Goal: Task Accomplishment & Management: Use online tool/utility

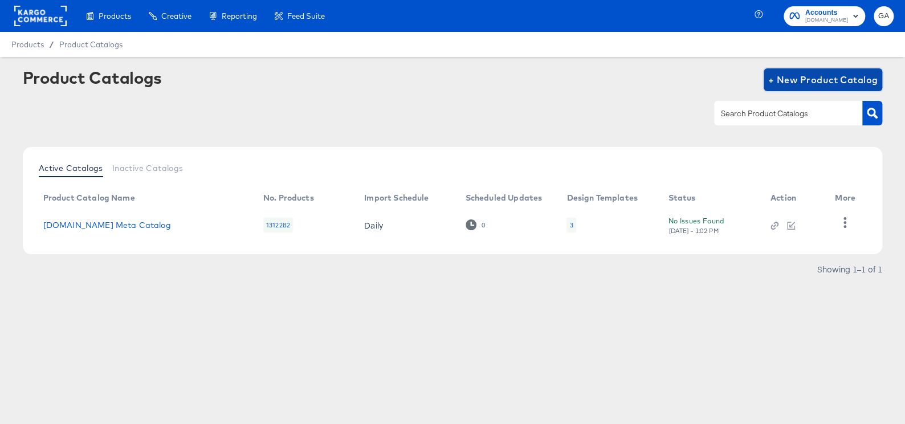
click at [798, 74] on span "+ New Product Catalog" at bounding box center [823, 80] width 110 height 16
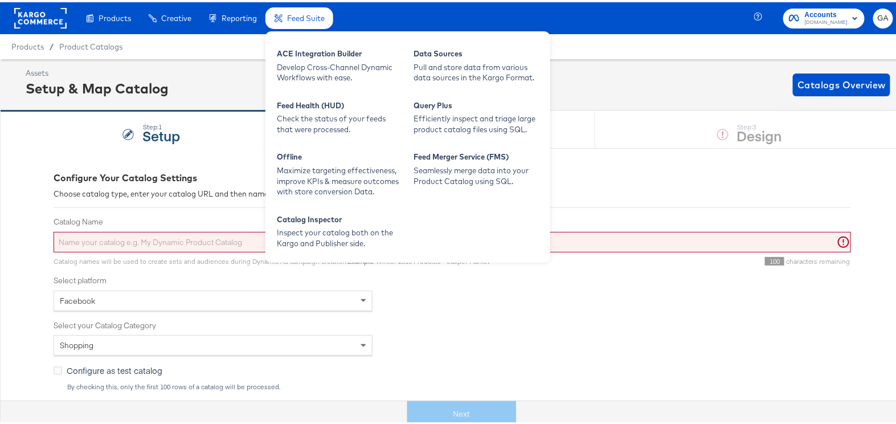
click at [311, 21] on div "Feed Suite" at bounding box center [300, 16] width 68 height 22
click at [331, 51] on div "ACE Integration Builder" at bounding box center [339, 53] width 125 height 14
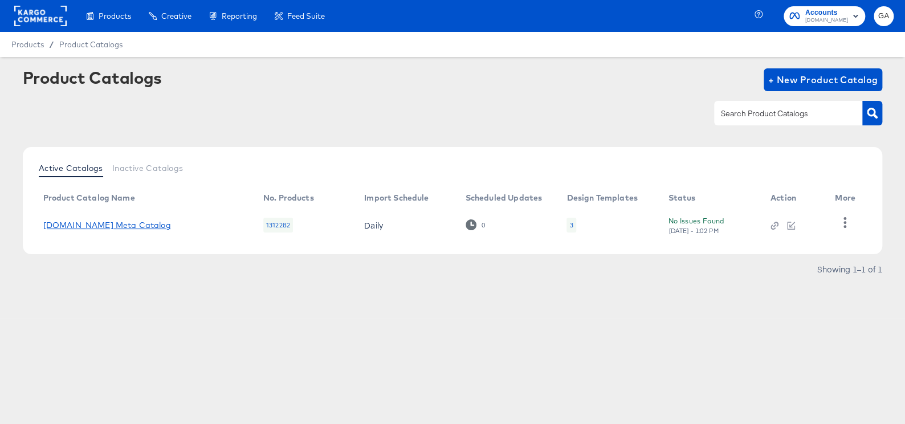
click at [105, 222] on link "[DOMAIN_NAME] Meta Catalog" at bounding box center [107, 225] width 128 height 9
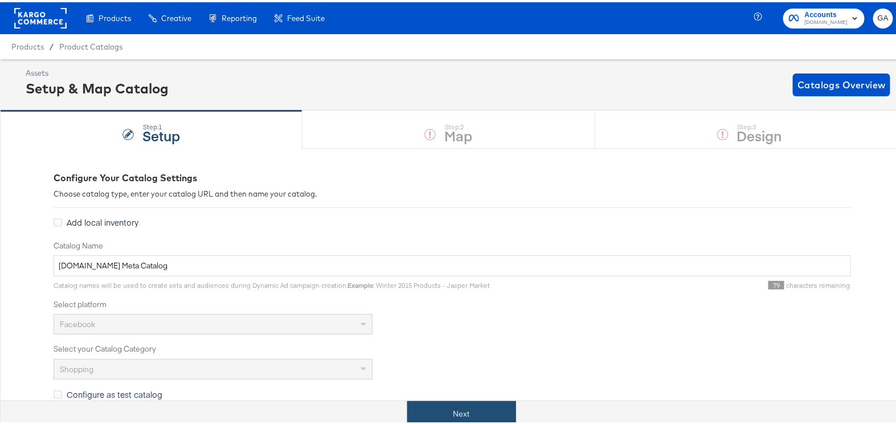
click at [431, 405] on button "Next" at bounding box center [461, 412] width 109 height 26
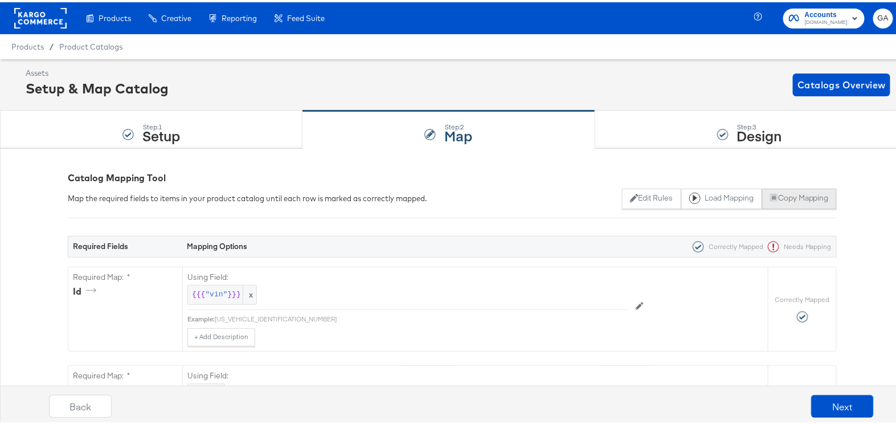
click at [786, 197] on button "Copy Mapping" at bounding box center [799, 196] width 75 height 21
click at [142, 121] on div "Step: 1" at bounding box center [161, 125] width 38 height 8
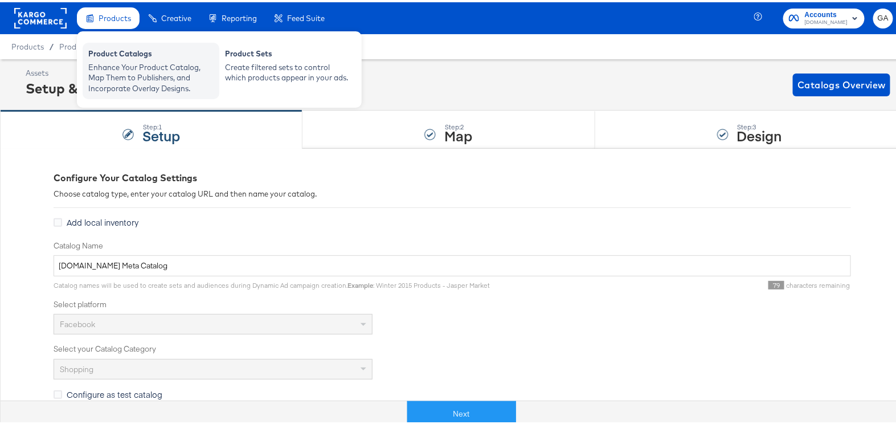
click at [93, 60] on div "Enhance Your Product Catalog, Map Them to Publishers, and Incorporate Overlay D…" at bounding box center [150, 76] width 125 height 32
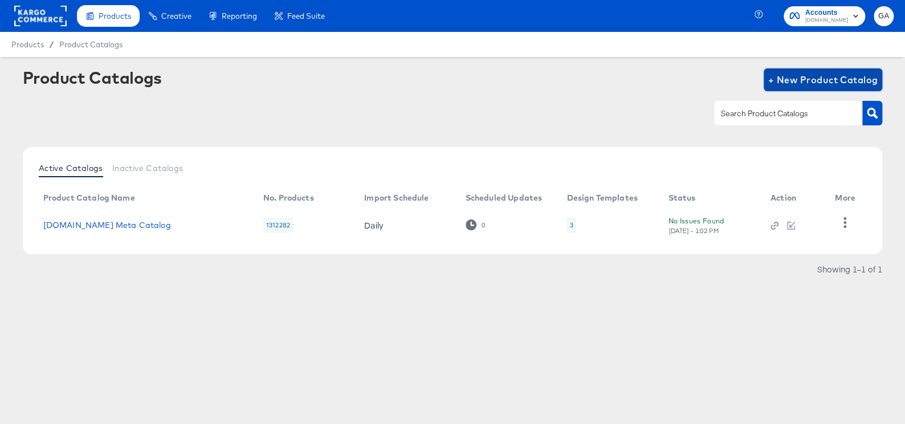
click at [835, 76] on span "+ New Product Catalog" at bounding box center [823, 80] width 110 height 16
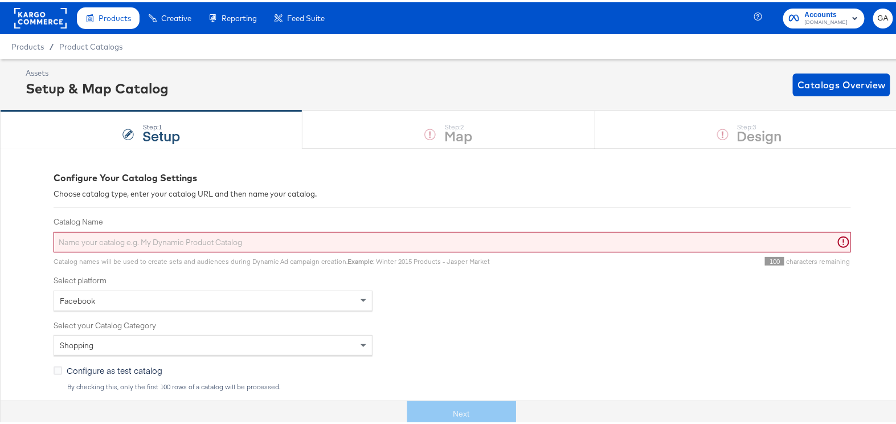
click at [203, 232] on input "Catalog Name" at bounding box center [453, 240] width 798 height 21
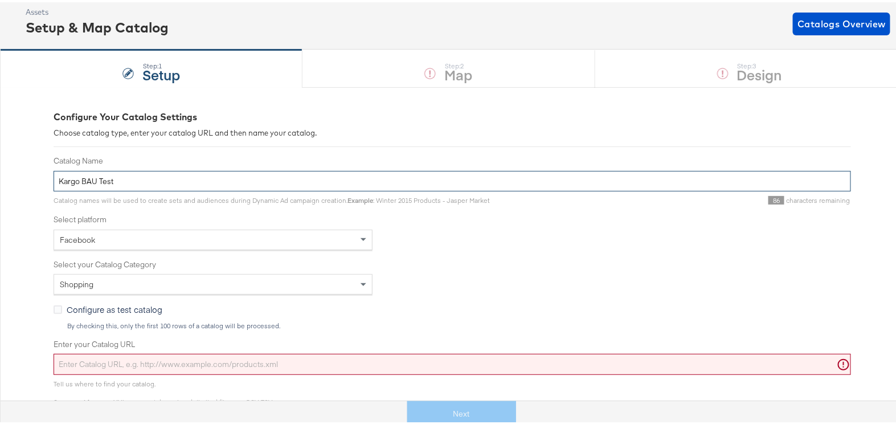
scroll to position [103, 0]
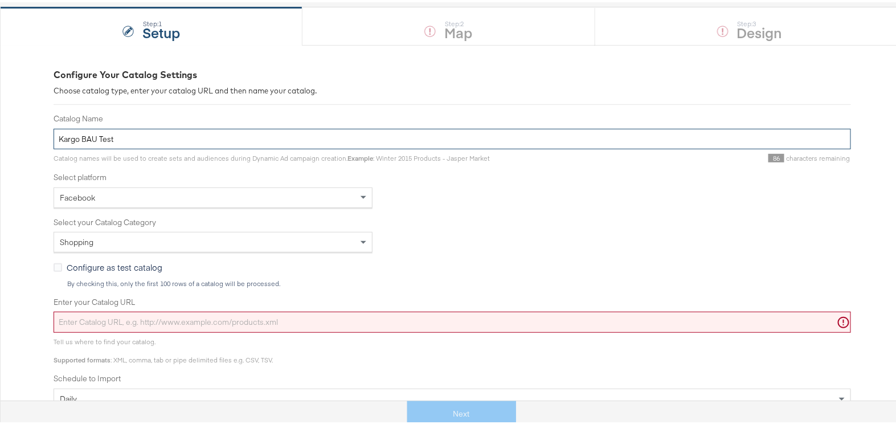
type input "Kargo BAU Test"
click at [333, 320] on input "Enter your Catalog URL" at bounding box center [453, 319] width 798 height 21
click at [112, 322] on input "Enter your Catalog URL" at bounding box center [453, 319] width 798 height 21
paste input "[URL][DOMAIN_NAME]"
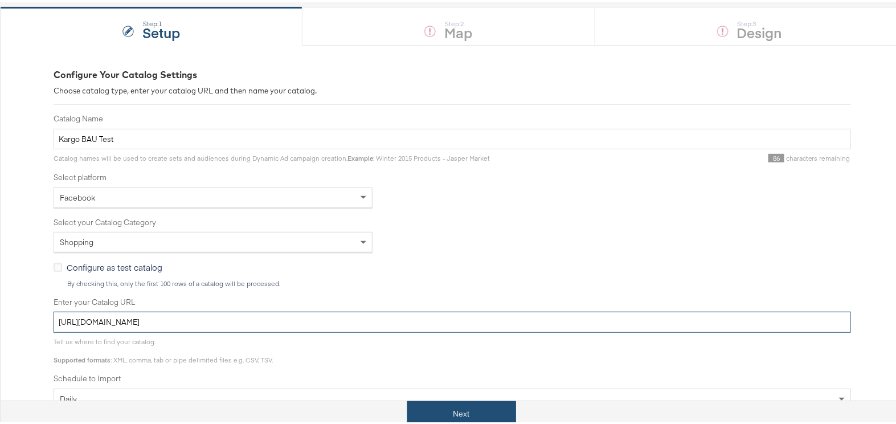
type input "[URL][DOMAIN_NAME]"
click at [455, 410] on button "Next" at bounding box center [461, 412] width 109 height 26
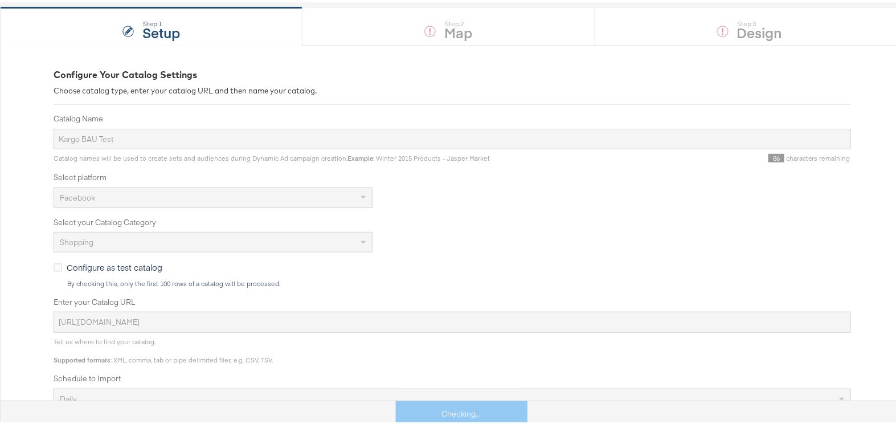
scroll to position [0, 0]
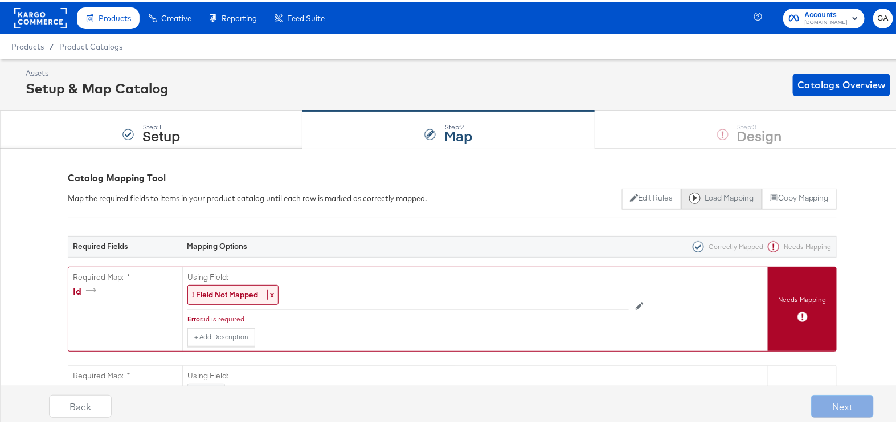
click at [707, 189] on button "Load Mapping" at bounding box center [722, 196] width 81 height 21
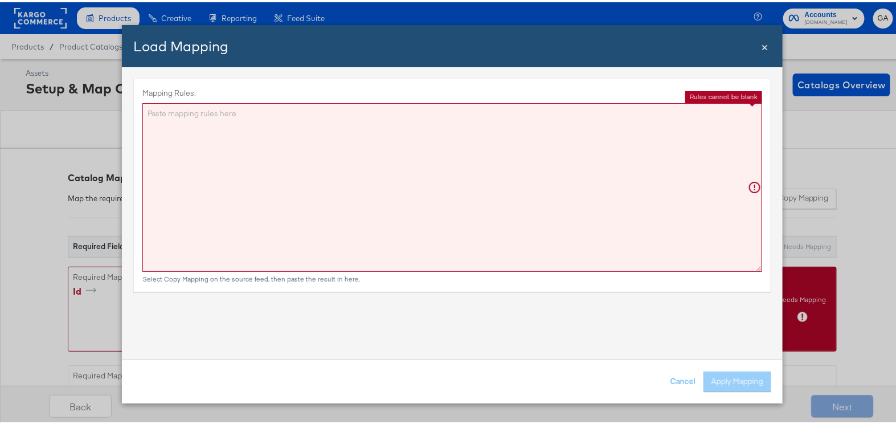
drag, startPoint x: 561, startPoint y: 263, endPoint x: 486, endPoint y: 252, distance: 76.6
click at [552, 257] on textarea "Mapping Rules:" at bounding box center [452, 185] width 620 height 169
paste textarea "{"id":"{{{\"vin\"}}}","title":"{{{\"title\"}}}","description":"{{{\"description…"
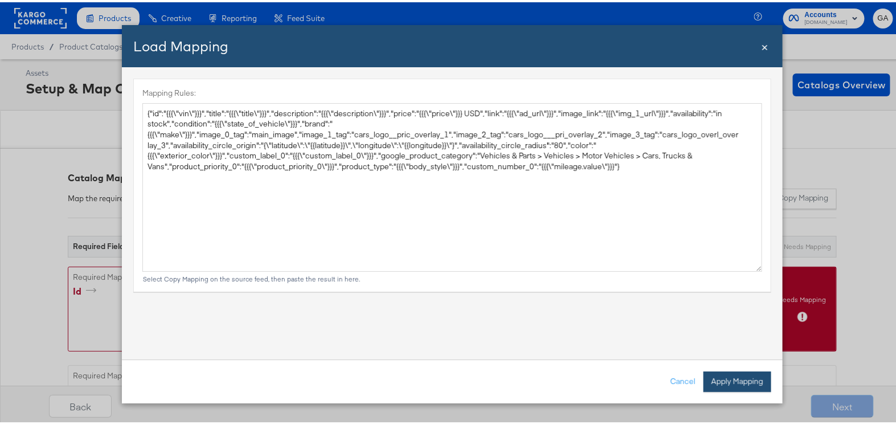
type textarea "{ "id": "{{{\"vin\"}}}", "title": "{{{\"title\"}}}", "description": "{{{\"descr…"
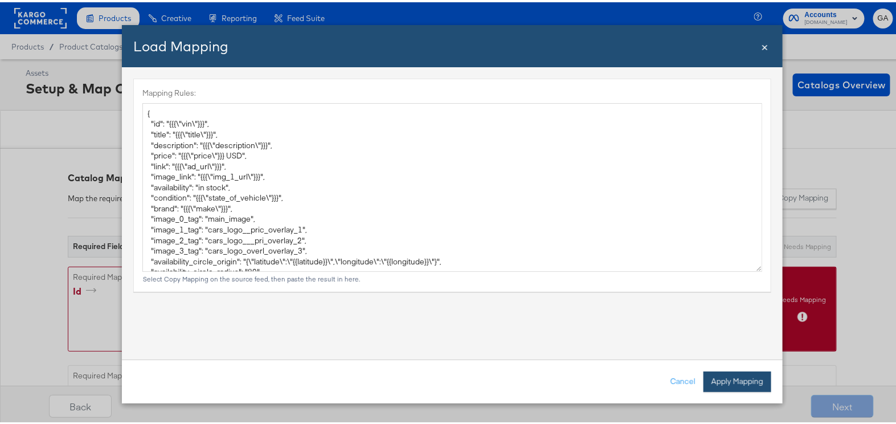
click at [736, 375] on button "Apply Mapping" at bounding box center [738, 379] width 68 height 21
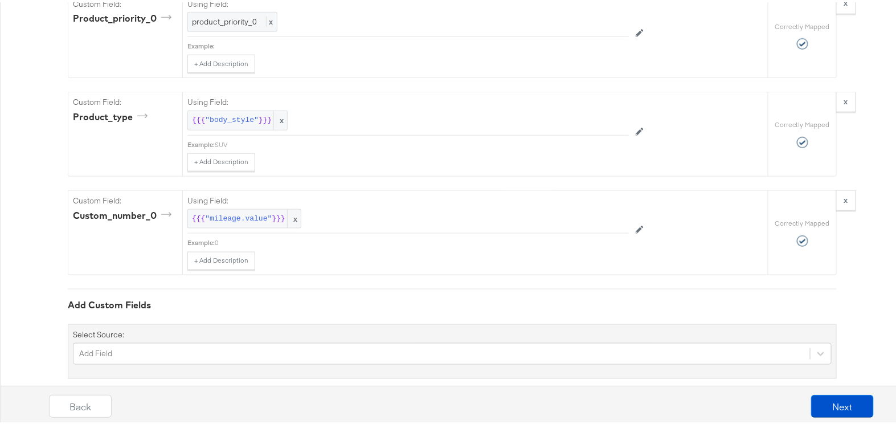
scroll to position [2069, 0]
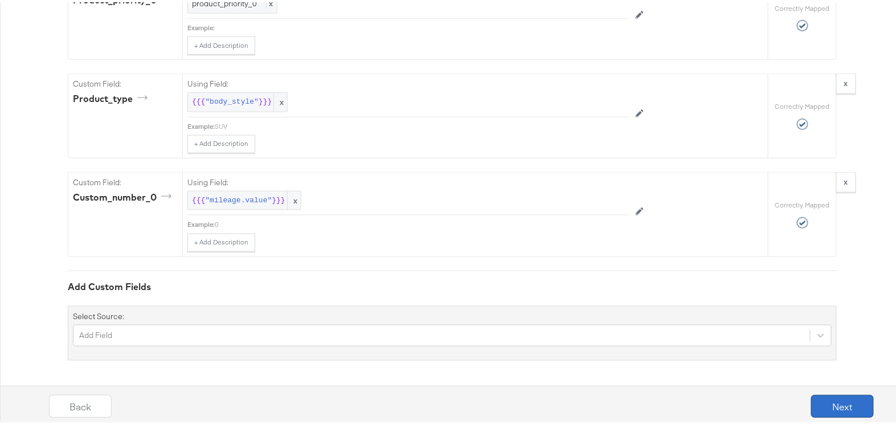
click at [821, 397] on button "Next" at bounding box center [842, 404] width 63 height 23
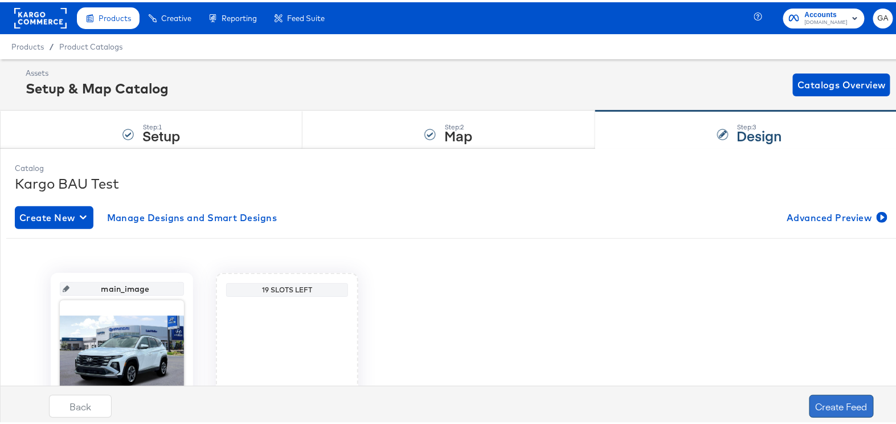
click at [834, 398] on button "Create Feed" at bounding box center [842, 404] width 64 height 23
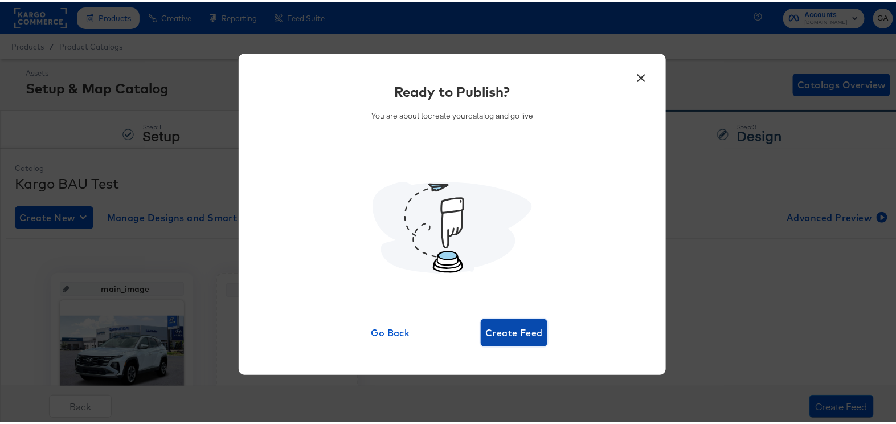
click at [515, 331] on span "Create Feed" at bounding box center [515, 331] width 58 height 16
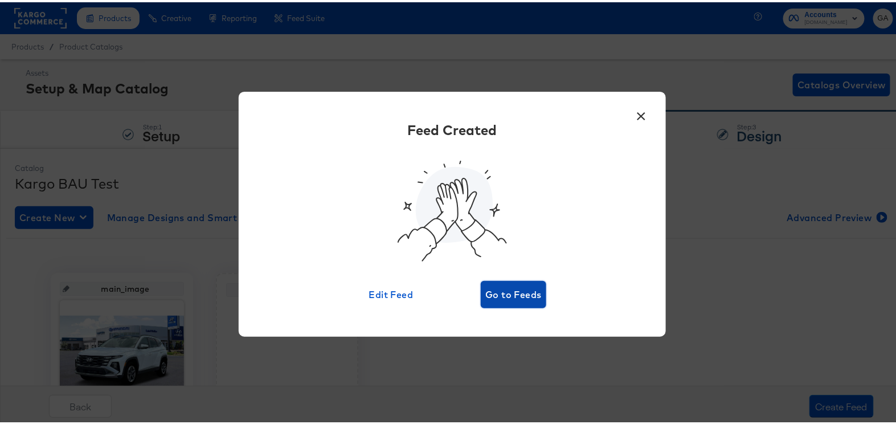
click at [491, 282] on button "Go to Feeds" at bounding box center [514, 292] width 66 height 27
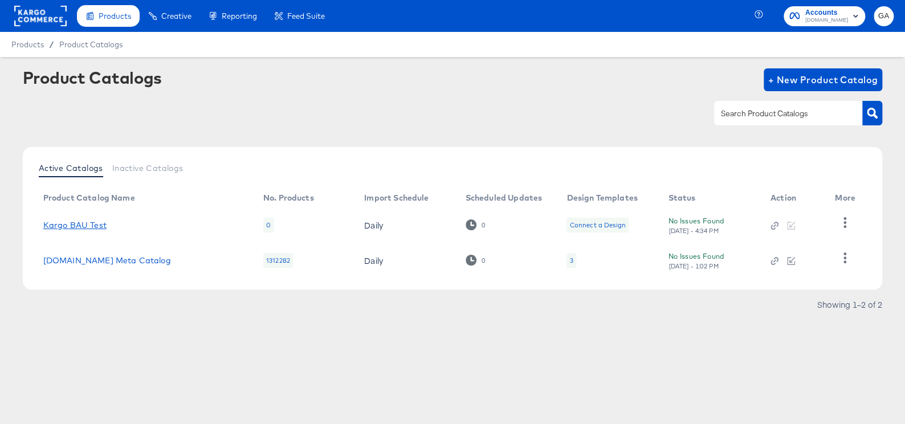
click at [80, 224] on link "Kargo BAU Test" at bounding box center [74, 225] width 63 height 9
click at [115, 262] on link "[DOMAIN_NAME] Meta Catalog" at bounding box center [107, 260] width 128 height 9
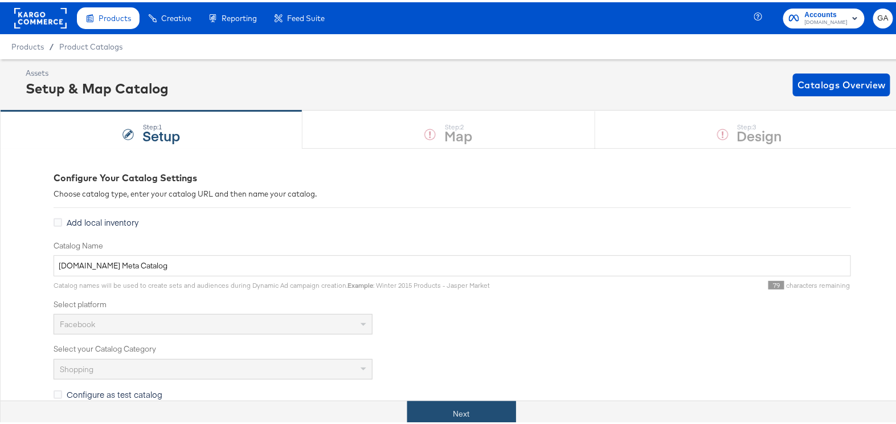
click at [450, 415] on button "Next" at bounding box center [461, 412] width 109 height 26
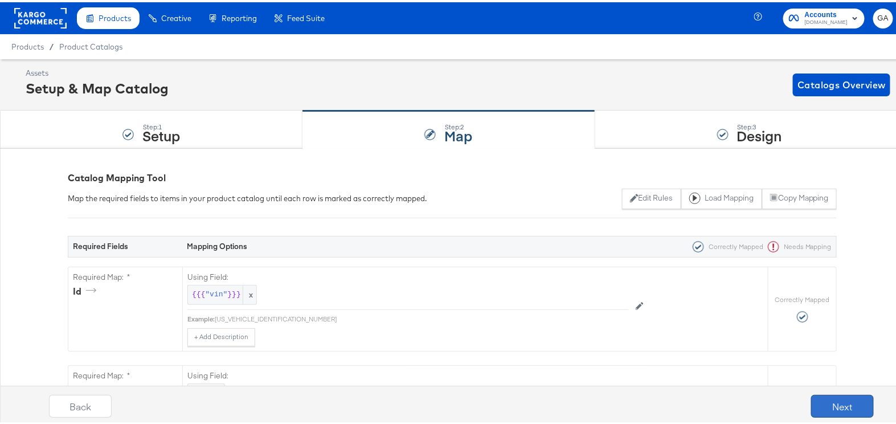
click at [820, 398] on button "Next" at bounding box center [842, 404] width 63 height 23
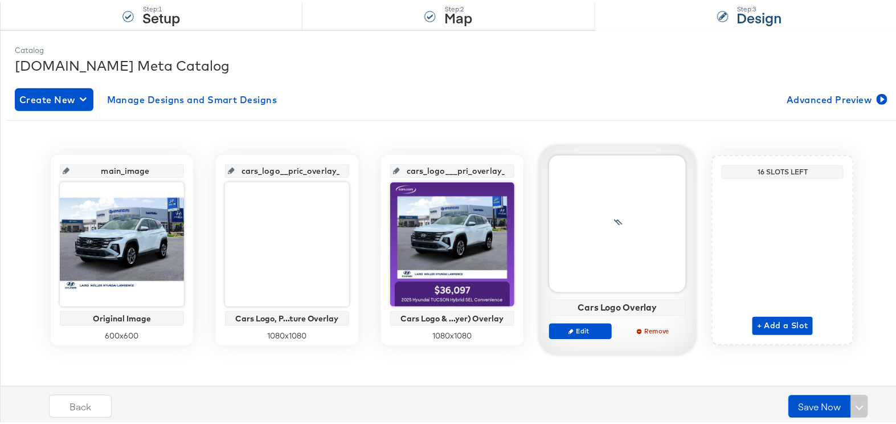
scroll to position [119, 0]
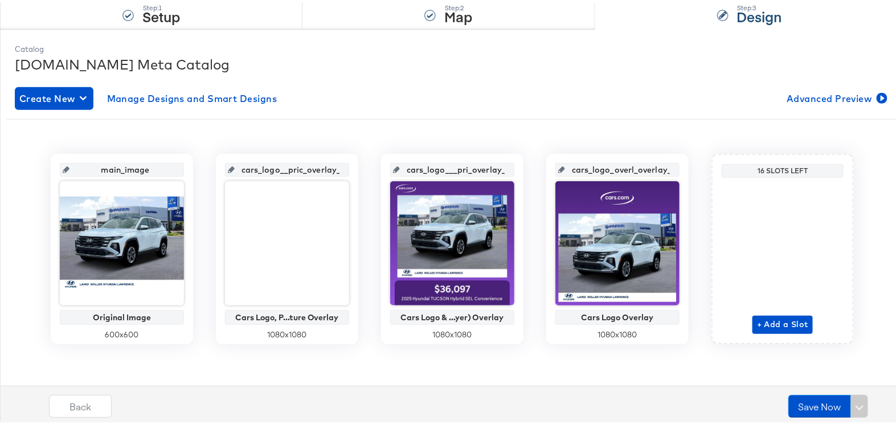
click at [266, 164] on input "cars_logo__pric_overlay_1" at bounding box center [291, 163] width 112 height 31
drag, startPoint x: 240, startPoint y: 166, endPoint x: 350, endPoint y: 167, distance: 110.6
click at [350, 167] on div "cars_logo__pric_overlay_1 Cars Logo, P...ture Overlay 1080 x 1080" at bounding box center [287, 247] width 142 height 190
click at [305, 168] on input "cars_logo__pric_overlay_1" at bounding box center [291, 163] width 112 height 31
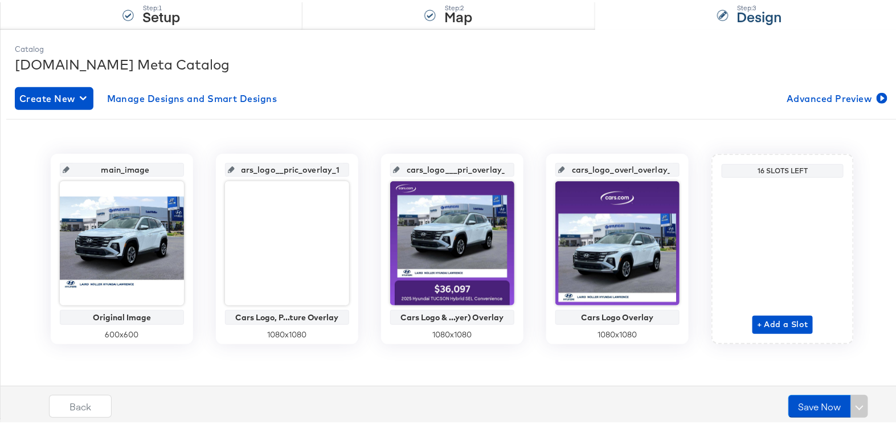
scroll to position [0, 0]
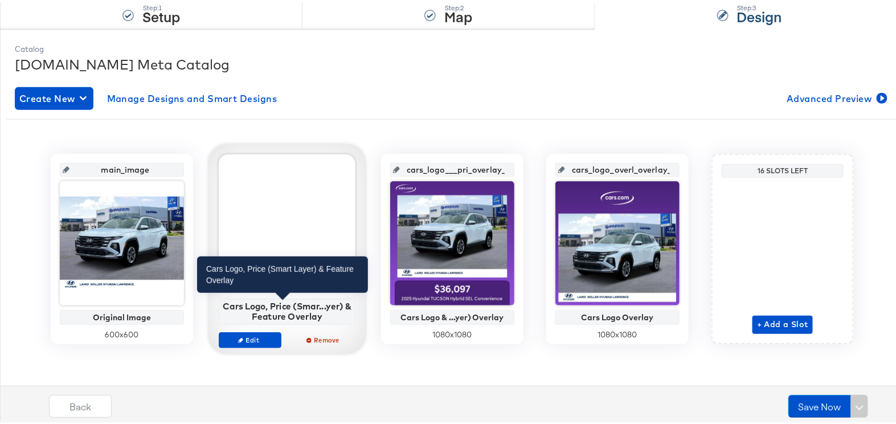
click at [293, 306] on div "Cars Logo, Price (Smar...yer) & Feature Overlay" at bounding box center [287, 309] width 130 height 20
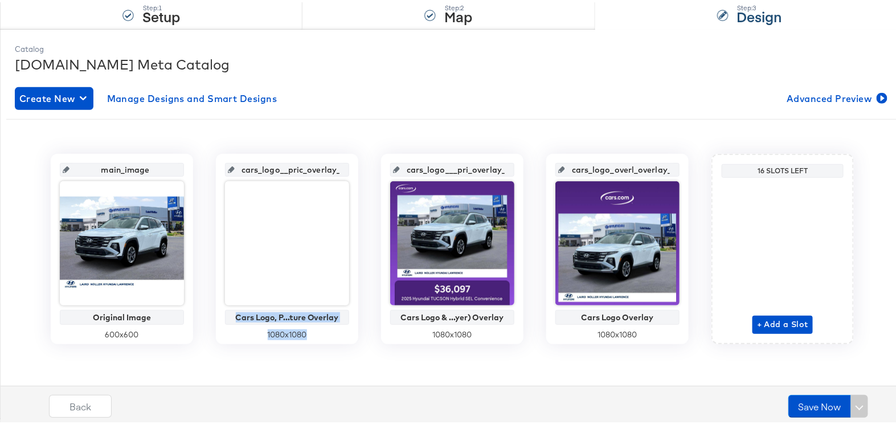
drag, startPoint x: 219, startPoint y: 304, endPoint x: 350, endPoint y: 329, distance: 133.4
click at [350, 329] on div "cars_logo__pric_overlay_1 Cars Logo, P...ture Overlay 1080 x 1080" at bounding box center [287, 247] width 142 height 190
click at [425, 165] on input "cars_logo___pri_overlay_2" at bounding box center [456, 163] width 112 height 31
click at [611, 170] on input "cars_logo_overl_overlay_3" at bounding box center [621, 163] width 112 height 31
click at [609, 165] on input "cars_logo_overl_overlay_3" at bounding box center [621, 163] width 112 height 31
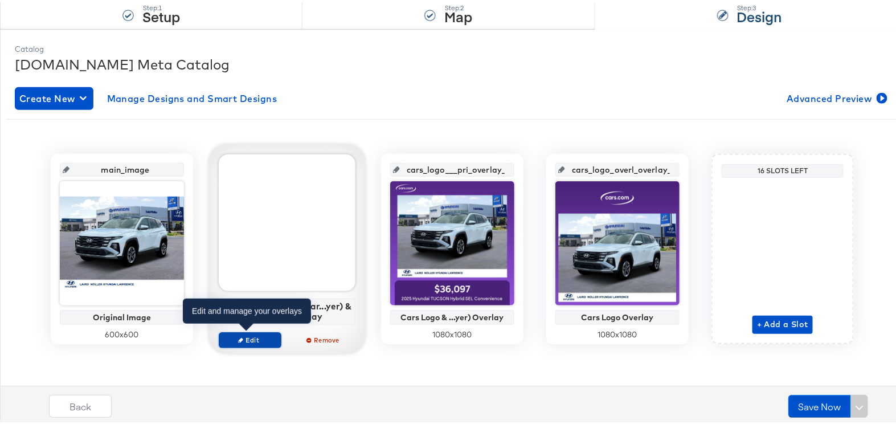
click at [252, 337] on span "Edit" at bounding box center [250, 337] width 52 height 9
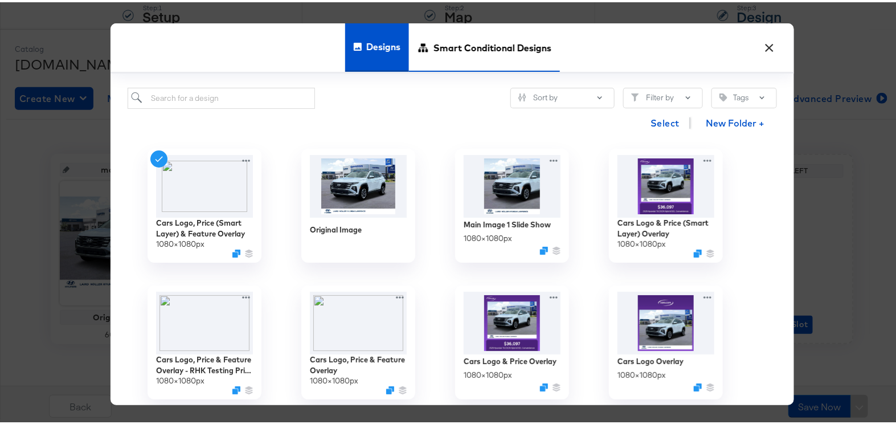
click at [506, 46] on span "Smart Conditional Designs" at bounding box center [493, 46] width 118 height 50
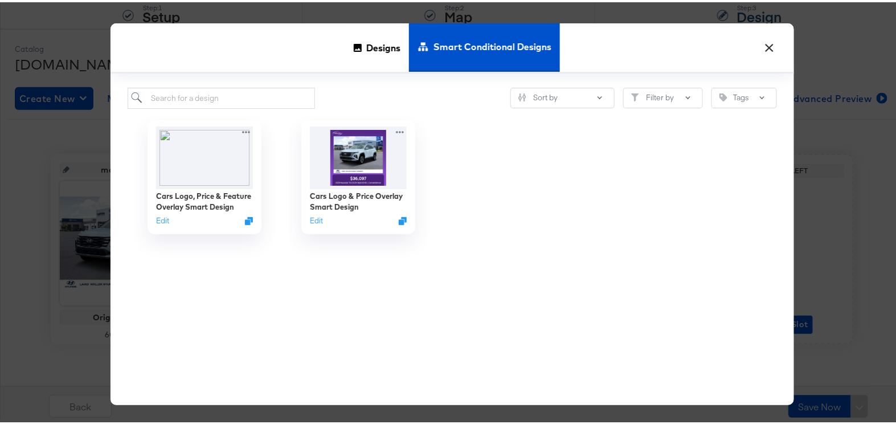
click at [762, 40] on button "×" at bounding box center [770, 42] width 21 height 21
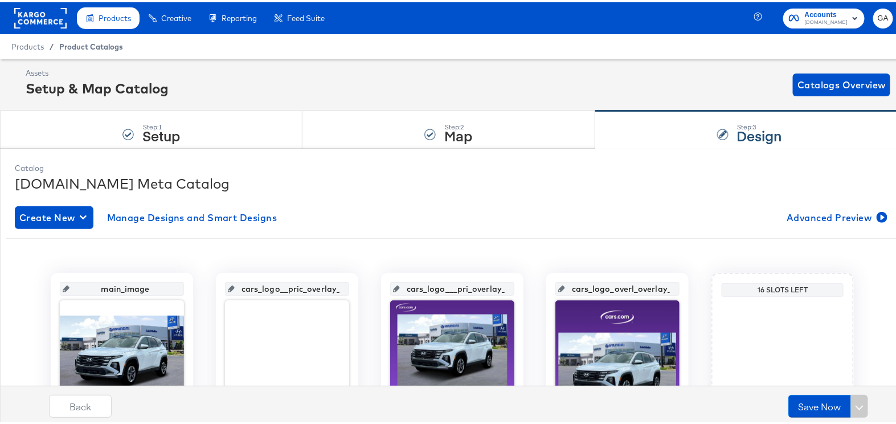
click at [83, 40] on span "Product Catalogs" at bounding box center [91, 44] width 64 height 9
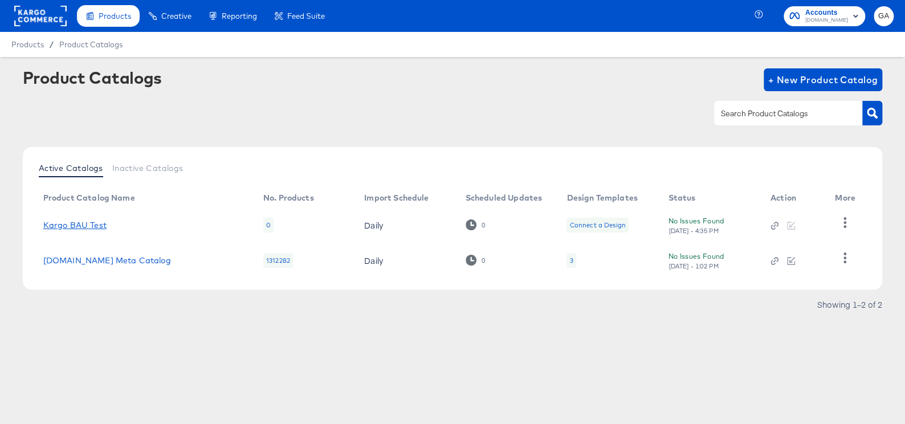
click at [71, 224] on link "Kargo BAU Test" at bounding box center [74, 225] width 63 height 9
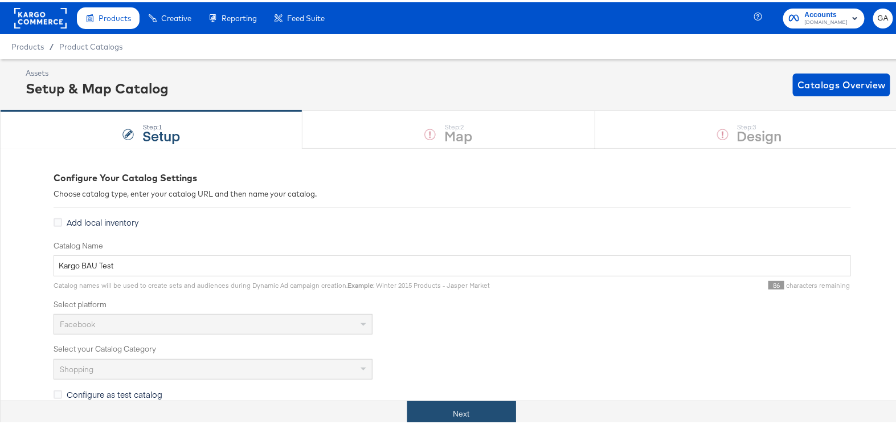
click at [435, 411] on button "Next" at bounding box center [461, 412] width 109 height 26
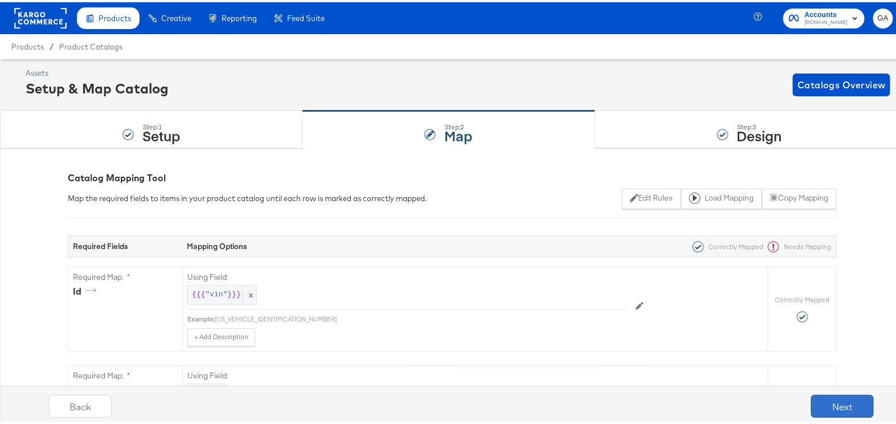
click at [818, 396] on button "Next" at bounding box center [842, 404] width 63 height 23
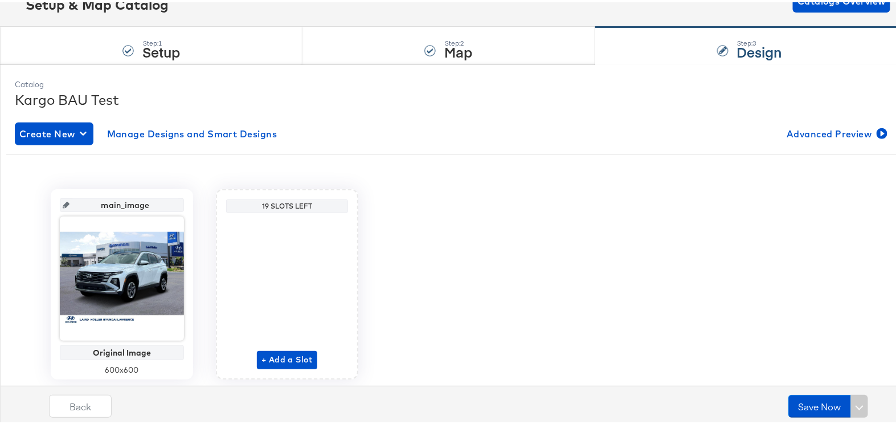
scroll to position [103, 0]
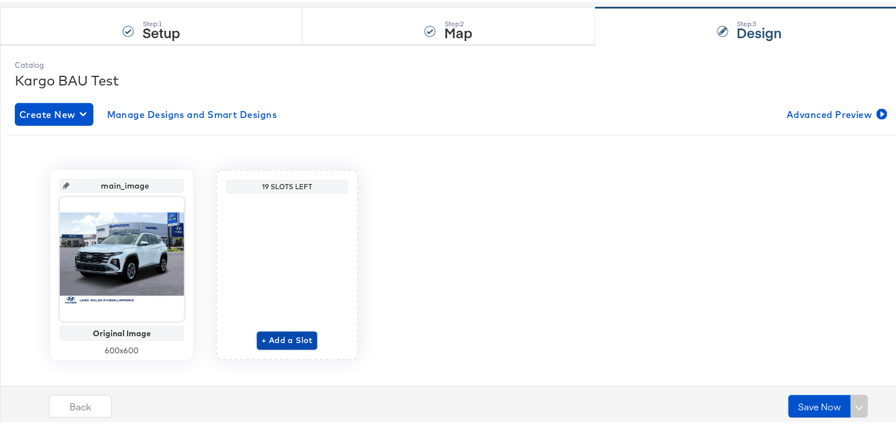
click at [289, 340] on span "+ Add a Slot" at bounding box center [287, 338] width 51 height 14
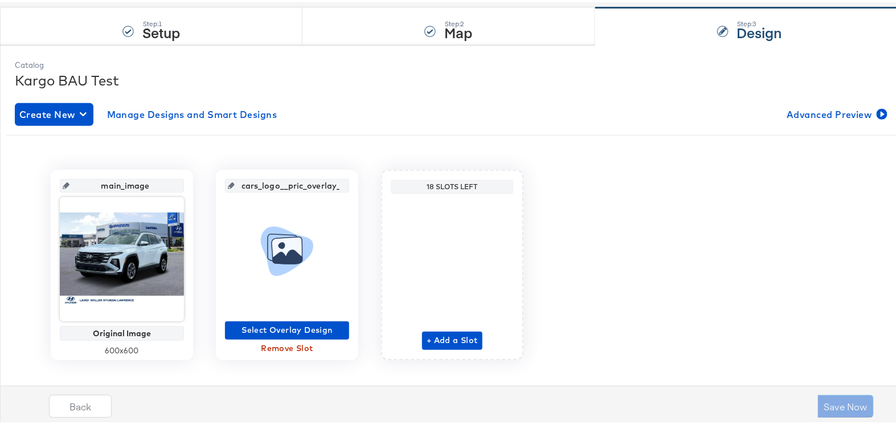
scroll to position [0, 7]
drag, startPoint x: 238, startPoint y: 184, endPoint x: 380, endPoint y: 180, distance: 141.4
click at [380, 180] on div "main_image Original Image 600 x 600 cars_logo__pric_overlay_1 Select Overlay De…" at bounding box center [452, 263] width 892 height 190
click at [283, 324] on span "Select Overlay Design" at bounding box center [287, 328] width 115 height 14
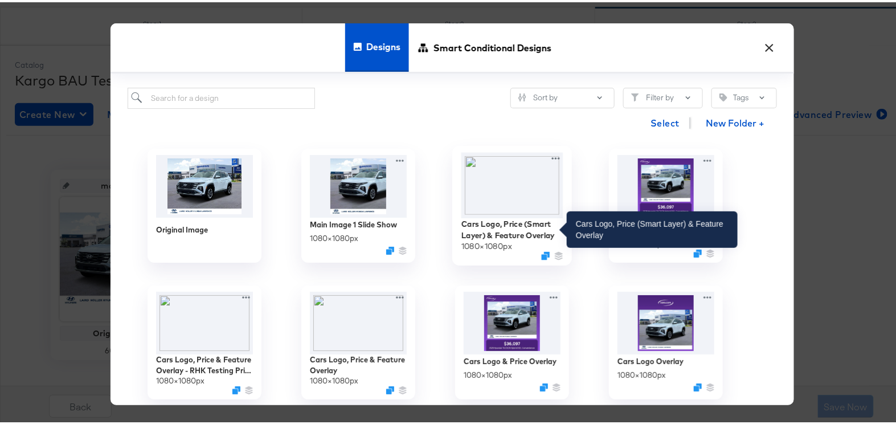
click at [501, 223] on div "Cars Logo, Price (Smart Layer) & Feature Overlay" at bounding box center [513, 228] width 102 height 22
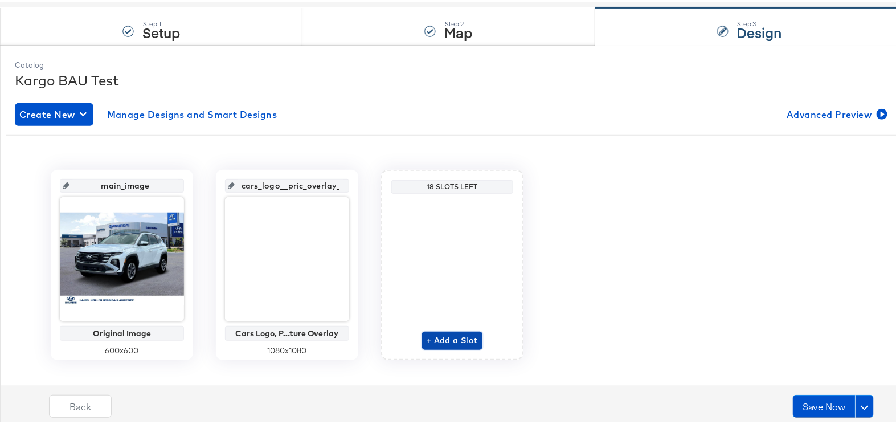
click at [452, 335] on span "+ Add a Slot" at bounding box center [452, 338] width 51 height 14
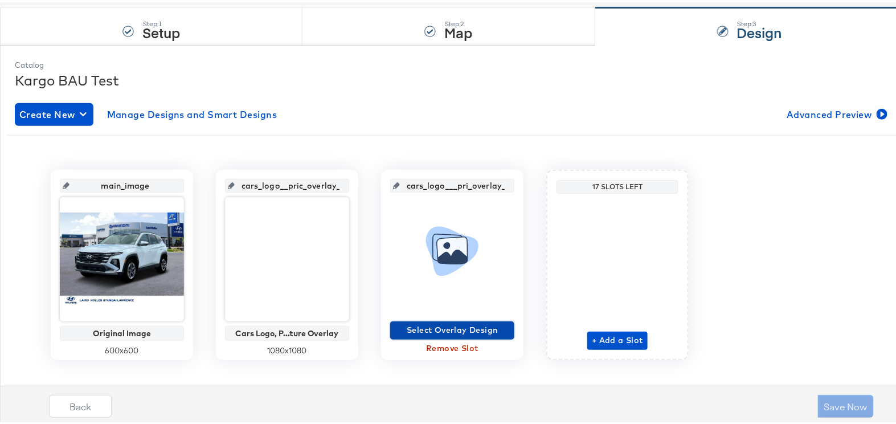
click at [450, 326] on span "Select Overlay Design" at bounding box center [452, 328] width 115 height 14
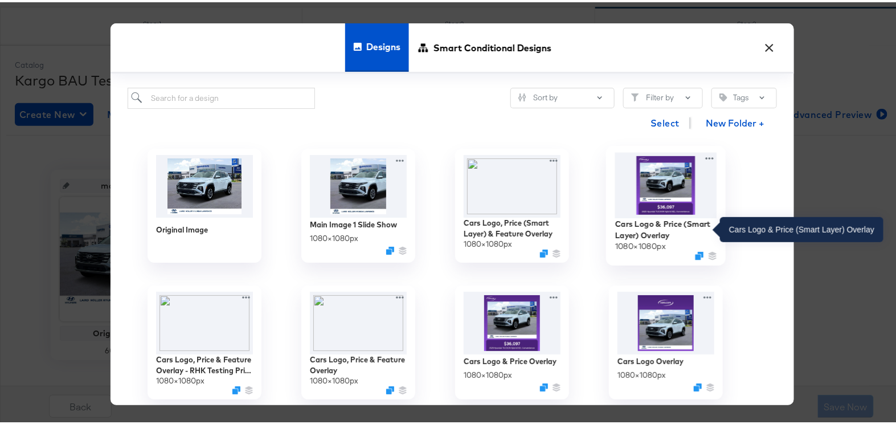
click at [648, 228] on div "Cars Logo & Price (Smart Layer) Overlay" at bounding box center [666, 228] width 102 height 22
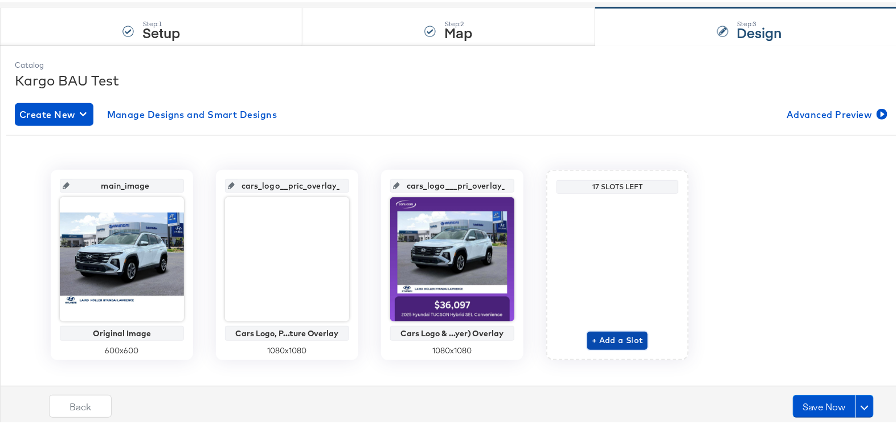
click at [611, 336] on span "+ Add a Slot" at bounding box center [617, 338] width 51 height 14
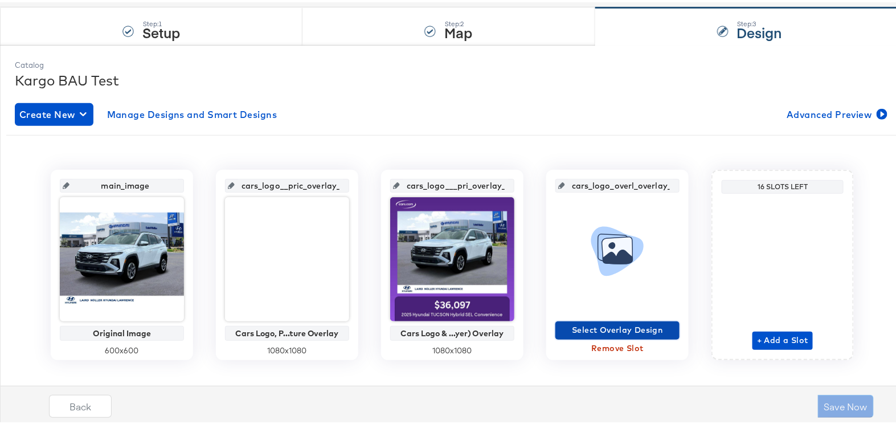
click at [616, 325] on span "Select Overlay Design" at bounding box center [617, 328] width 115 height 14
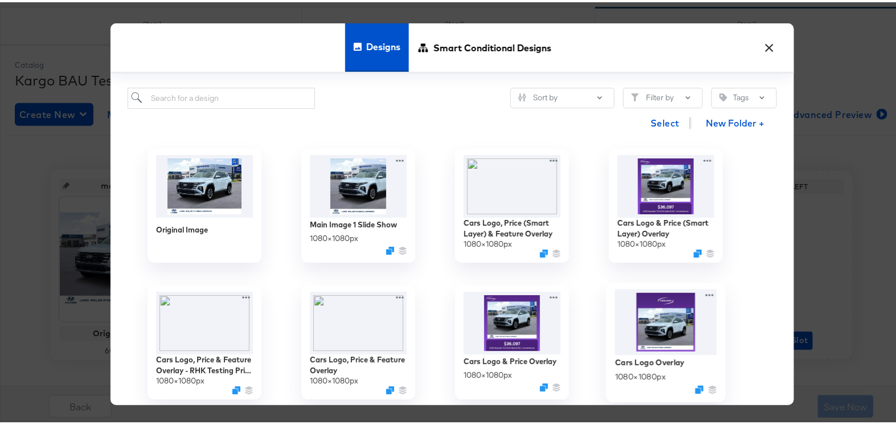
click at [644, 313] on img at bounding box center [666, 320] width 102 height 66
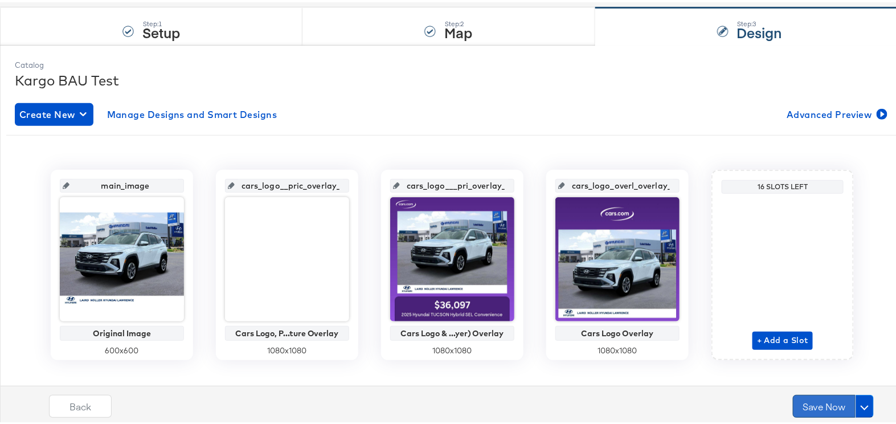
click at [805, 400] on button "Save Now" at bounding box center [824, 404] width 63 height 23
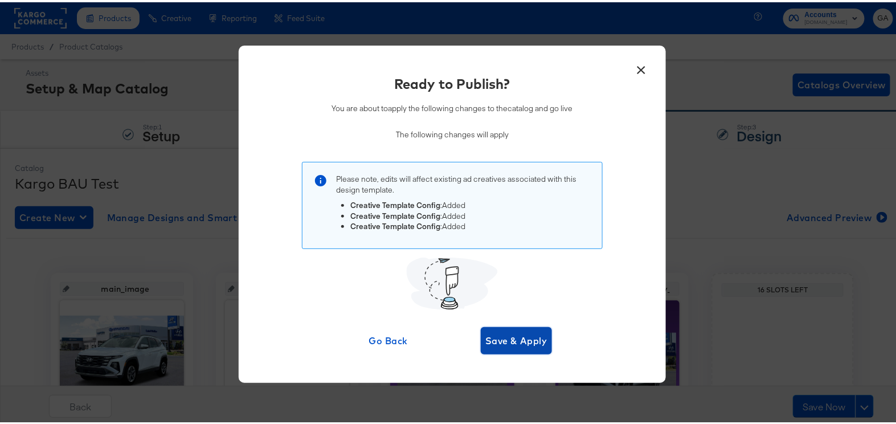
click at [507, 338] on span "Save & Apply" at bounding box center [517, 339] width 62 height 16
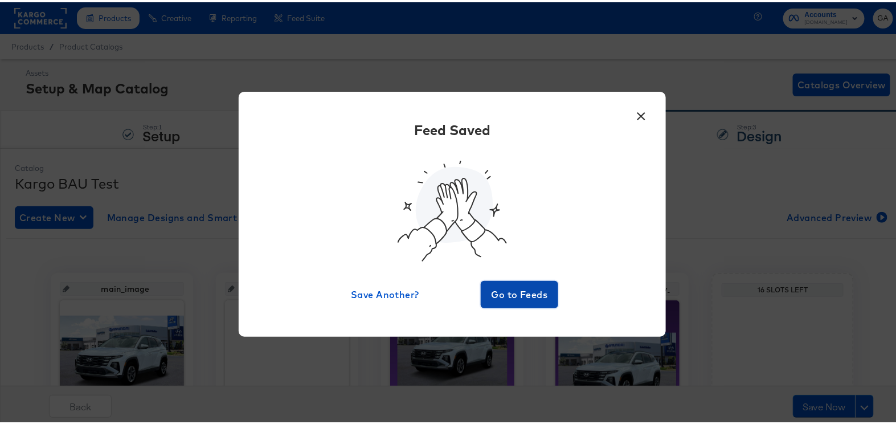
click at [536, 291] on span "Go to Feeds" at bounding box center [520, 292] width 68 height 16
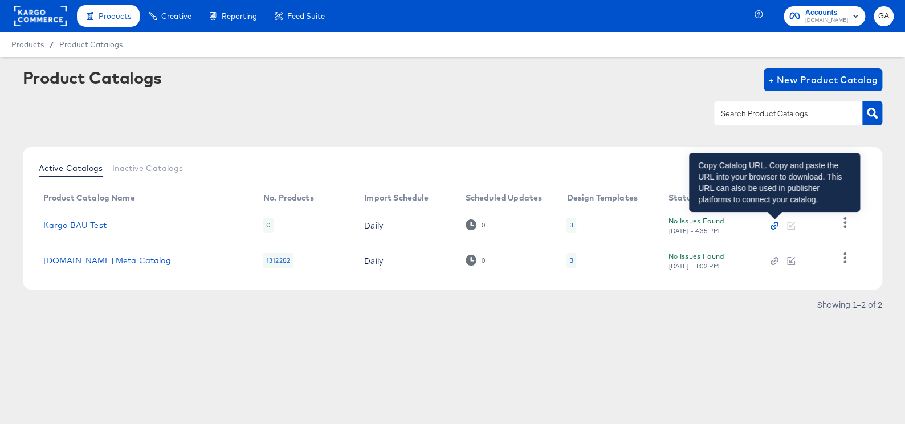
click at [773, 223] on icon "button" at bounding box center [774, 226] width 8 height 8
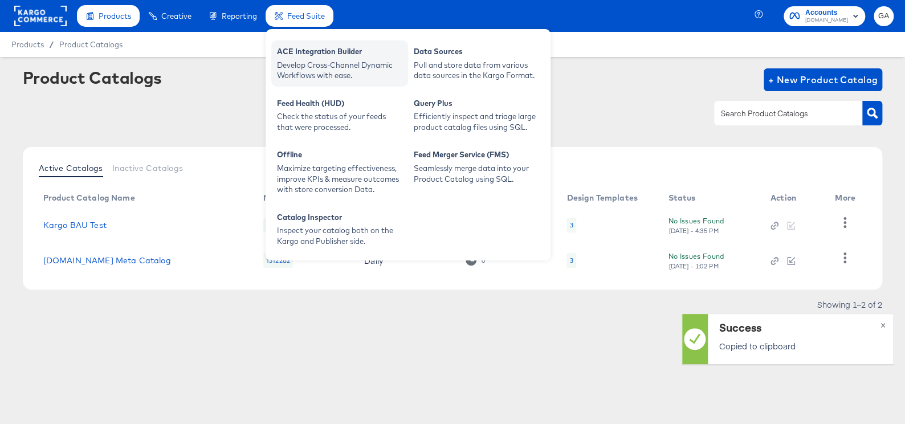
click at [308, 46] on div "ACE Integration Builder Develop Cross-Channel Dynamic Workflows with ease." at bounding box center [339, 63] width 137 height 46
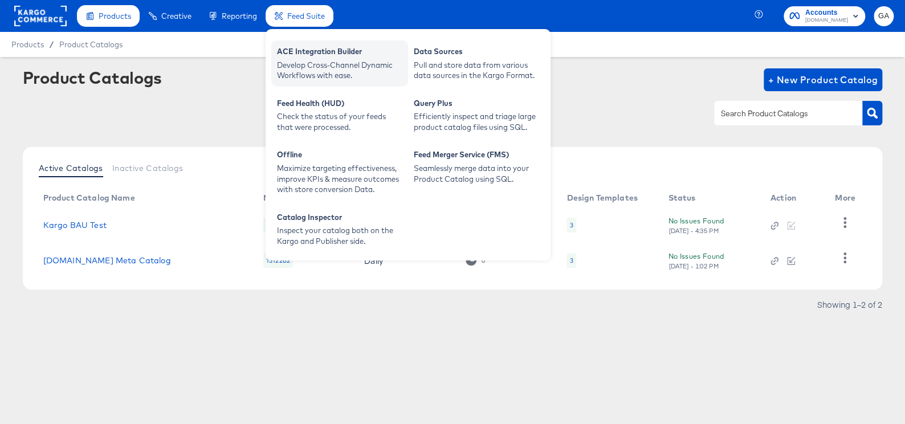
click at [285, 50] on div "ACE Integration Builder" at bounding box center [339, 53] width 125 height 14
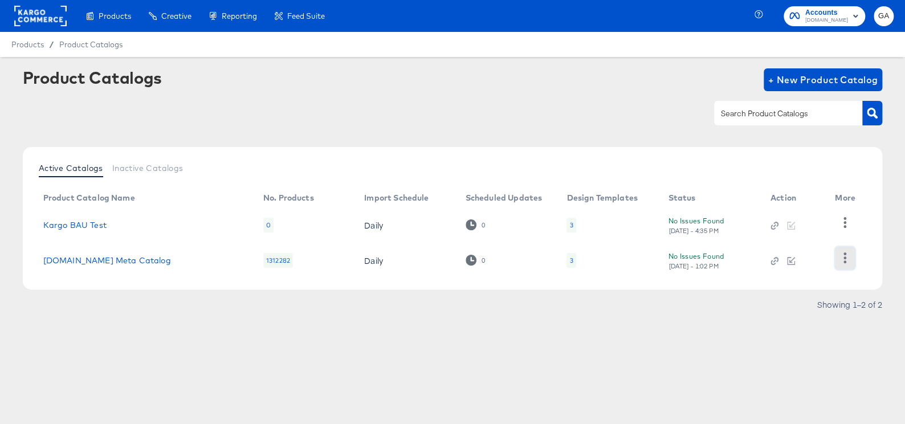
click at [843, 261] on icon "button" at bounding box center [844, 257] width 11 height 11
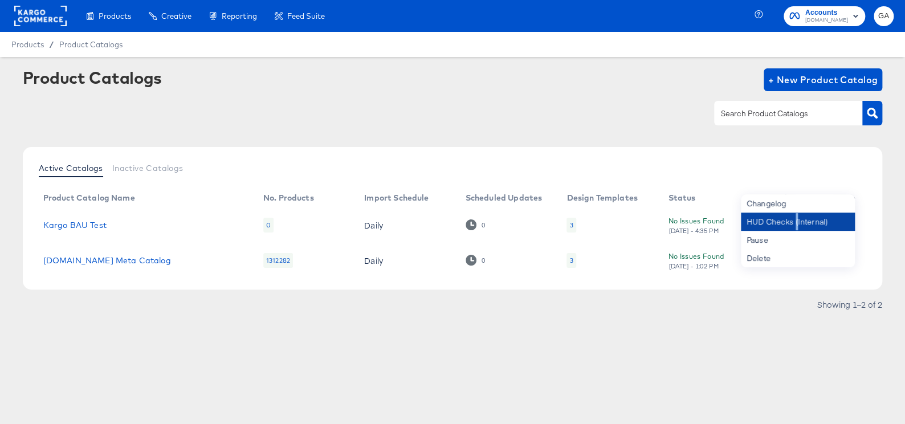
click at [796, 219] on div "HUD Checks (Internal)" at bounding box center [798, 222] width 114 height 18
click at [664, 133] on div "Product Catalogs + New Product Catalog" at bounding box center [453, 103] width 860 height 70
click at [841, 221] on icon "button" at bounding box center [844, 222] width 11 height 11
click at [800, 219] on div "HUD Checks (Internal)" at bounding box center [798, 222] width 114 height 18
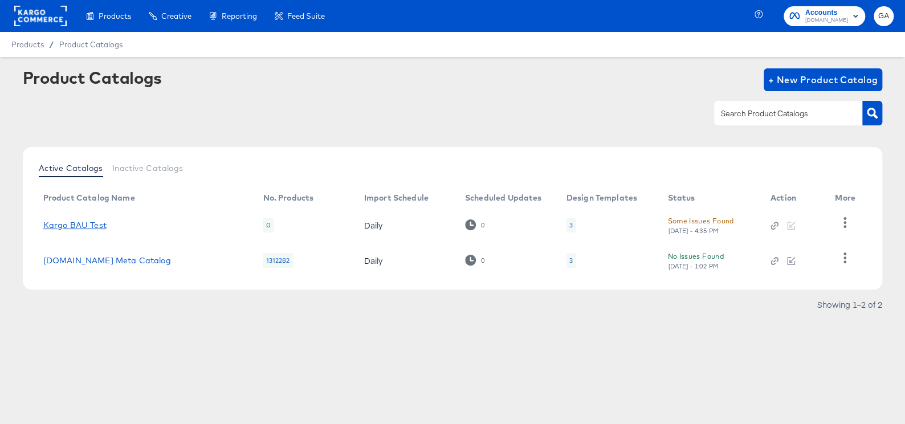
click at [58, 222] on link "Kargo BAU Test" at bounding box center [74, 225] width 63 height 9
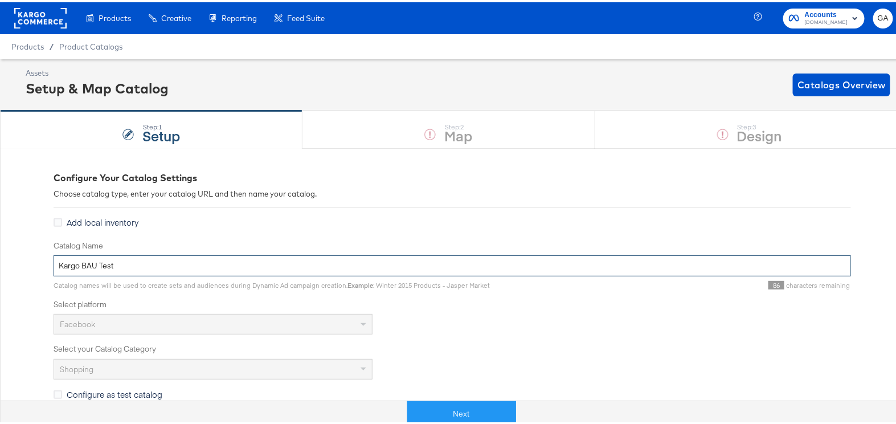
click at [54, 262] on input "Kargo BAU Test" at bounding box center [453, 263] width 798 height 21
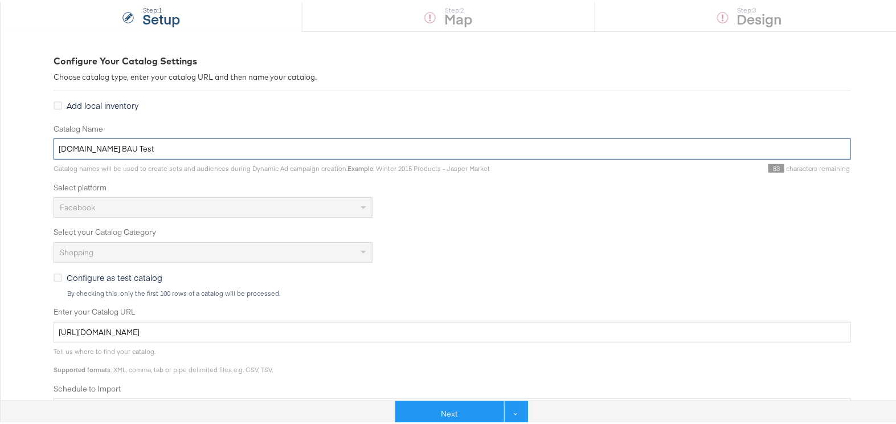
scroll to position [155, 0]
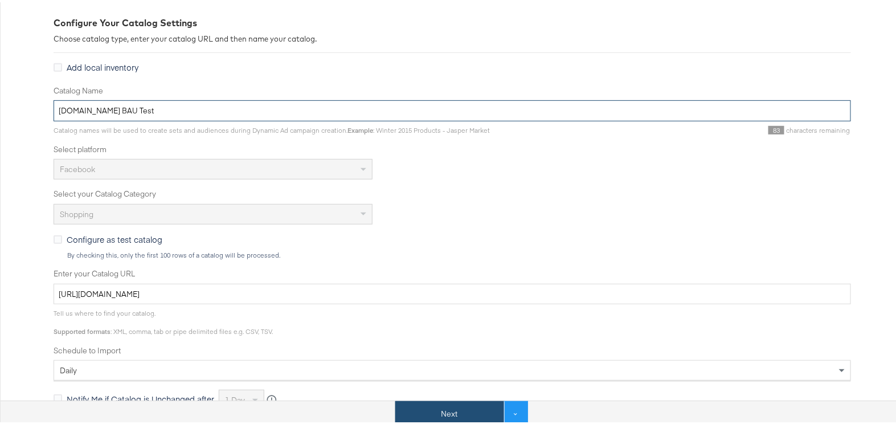
type input "Cars.com BAU Test"
click at [474, 404] on button "Next" at bounding box center [449, 412] width 109 height 26
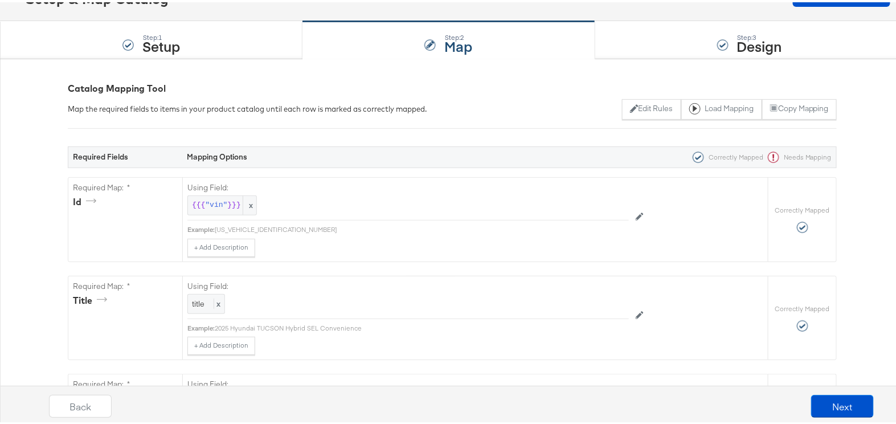
scroll to position [518, 0]
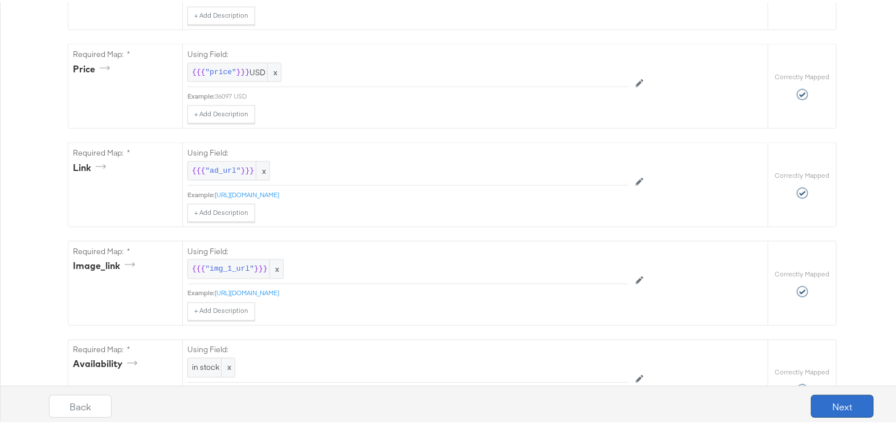
click at [815, 401] on button "Next" at bounding box center [842, 404] width 63 height 23
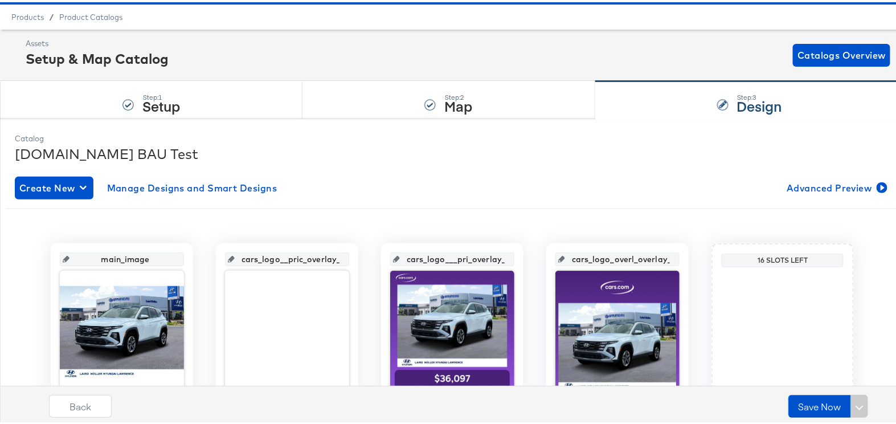
scroll to position [119, 0]
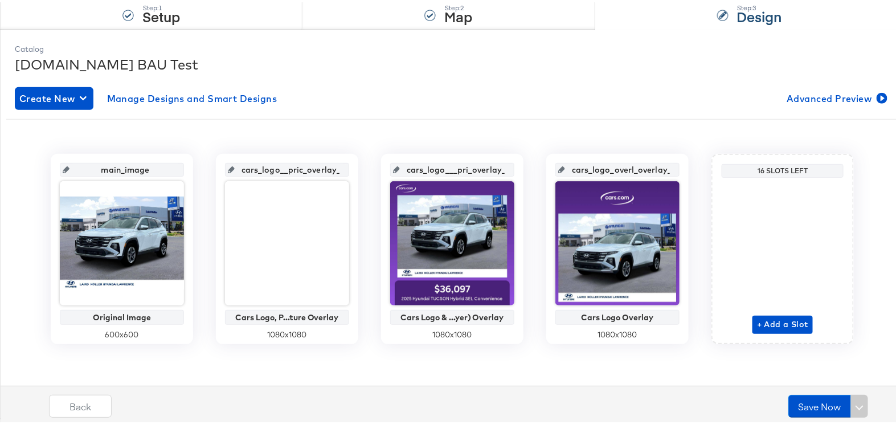
click at [793, 390] on div "Back Save Now" at bounding box center [461, 408] width 916 height 43
click at [801, 402] on button "Save Now" at bounding box center [820, 404] width 63 height 23
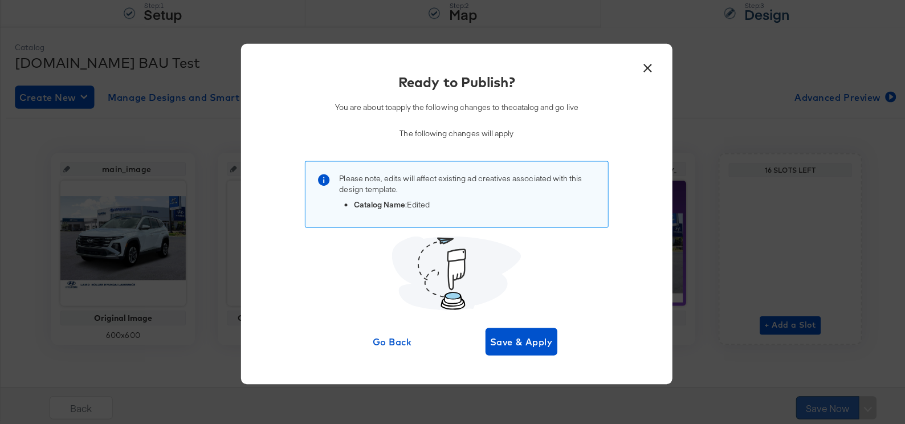
scroll to position [0, 0]
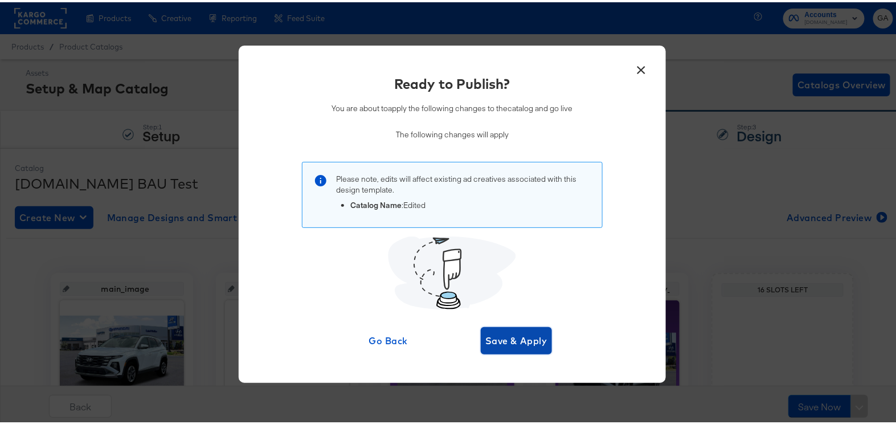
click at [524, 337] on span "Save & Apply" at bounding box center [517, 339] width 62 height 16
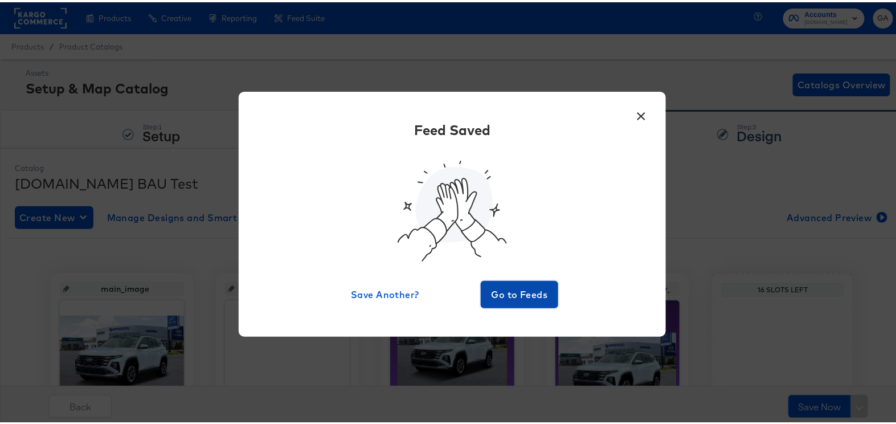
click at [520, 297] on span "Go to Feeds" at bounding box center [520, 292] width 68 height 16
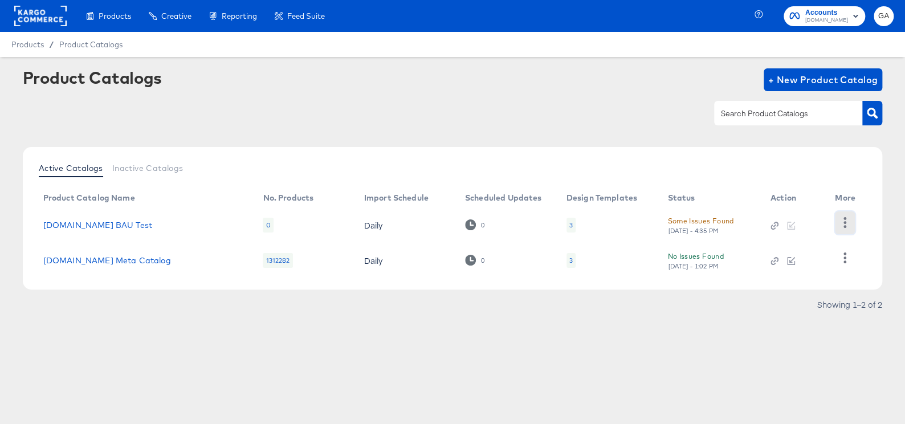
click at [846, 223] on icon "button" at bounding box center [844, 222] width 11 height 11
click at [805, 223] on div "HUD Checks (Internal)" at bounding box center [798, 222] width 114 height 18
drag, startPoint x: 151, startPoint y: 223, endPoint x: 40, endPoint y: 222, distance: 110.6
click at [40, 222] on td "[DOMAIN_NAME] BAU Test" at bounding box center [144, 224] width 220 height 35
copy link "[DOMAIN_NAME] BAU Test"
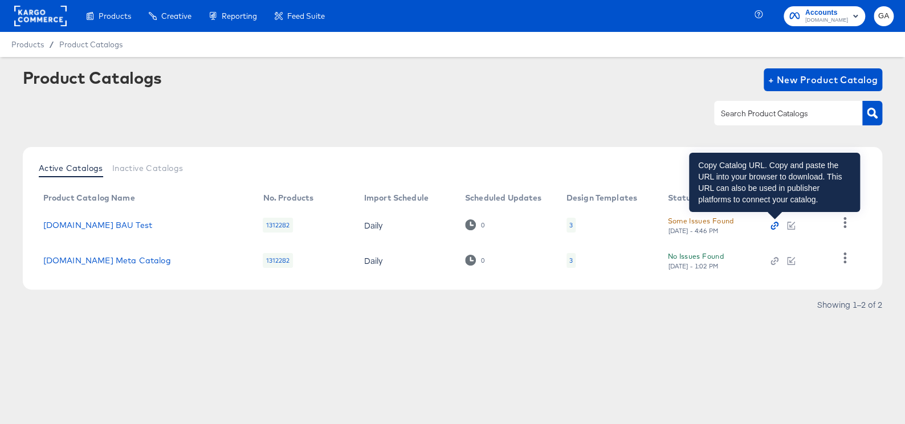
click at [773, 225] on icon "button" at bounding box center [774, 226] width 8 height 8
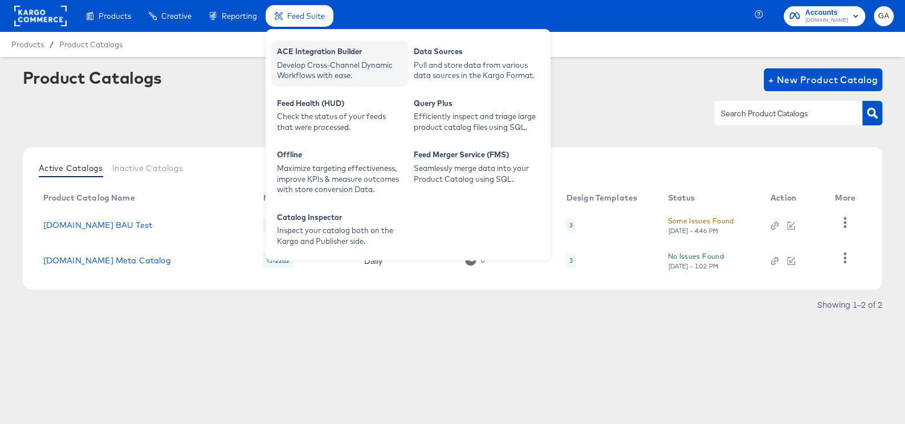
click at [311, 50] on div "ACE Integration Builder" at bounding box center [339, 53] width 125 height 14
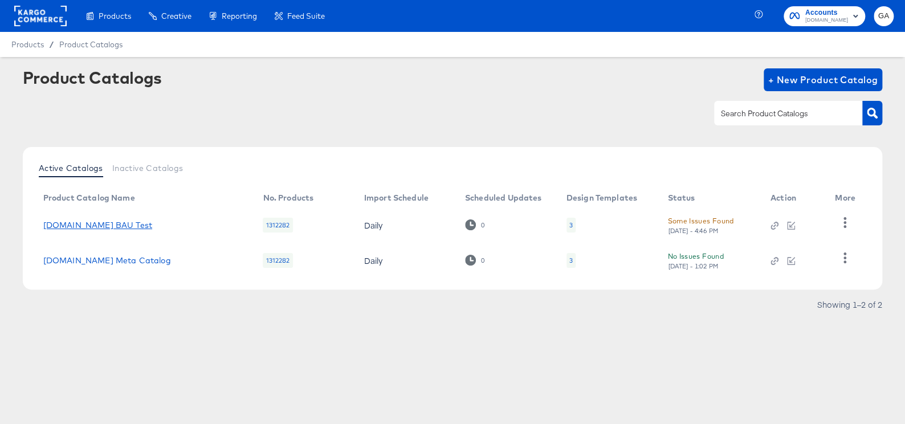
click at [97, 222] on link "[DOMAIN_NAME] BAU Test" at bounding box center [97, 225] width 109 height 9
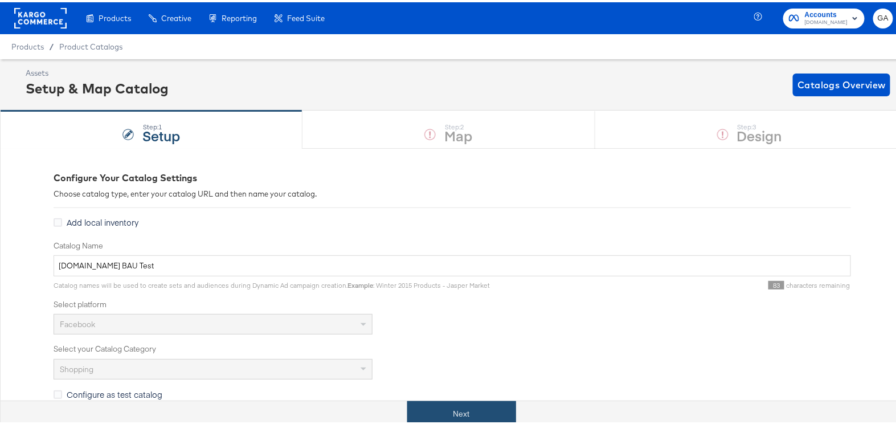
click at [451, 402] on button "Next" at bounding box center [461, 412] width 109 height 26
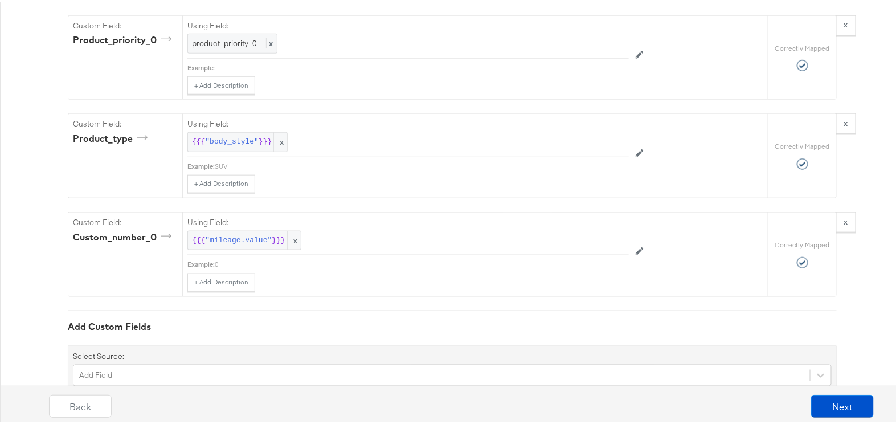
scroll to position [2069, 0]
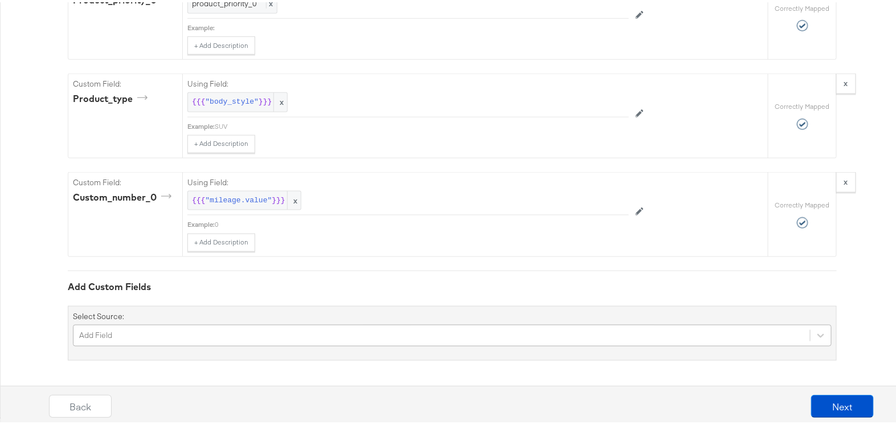
click at [282, 331] on div "Add Field" at bounding box center [452, 334] width 759 height 22
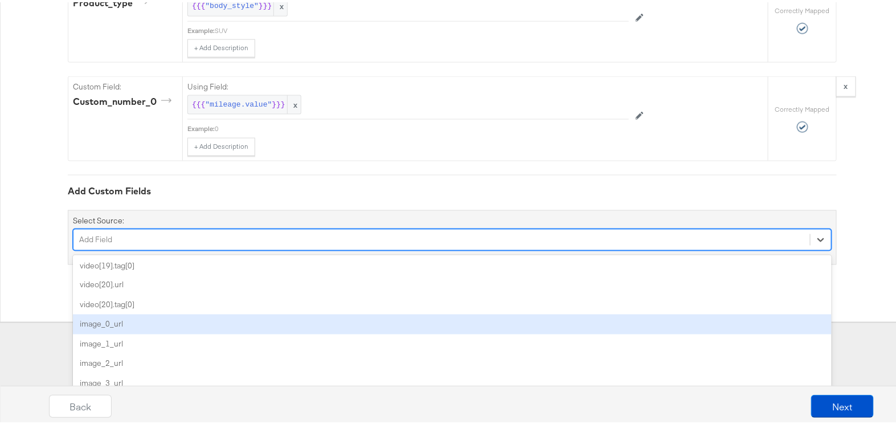
scroll to position [2228, 0]
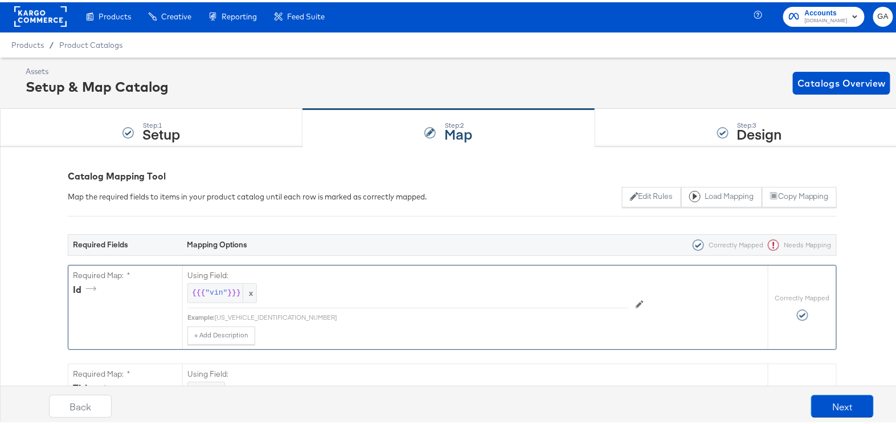
scroll to position [0, 0]
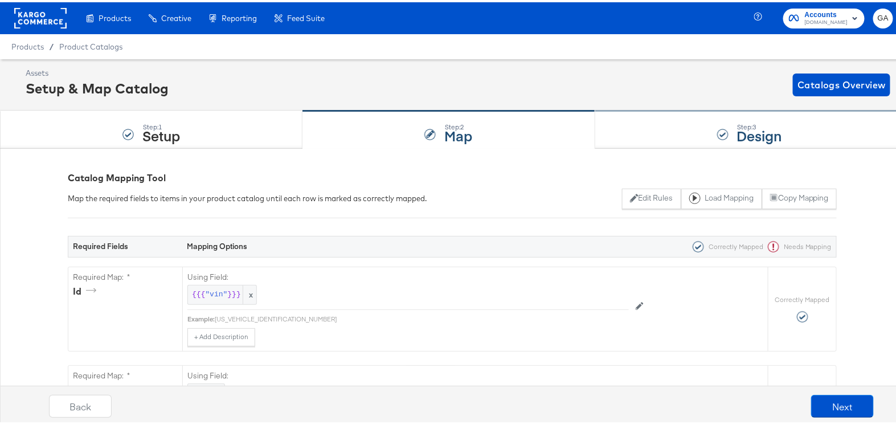
click at [719, 132] on div at bounding box center [722, 132] width 11 height 11
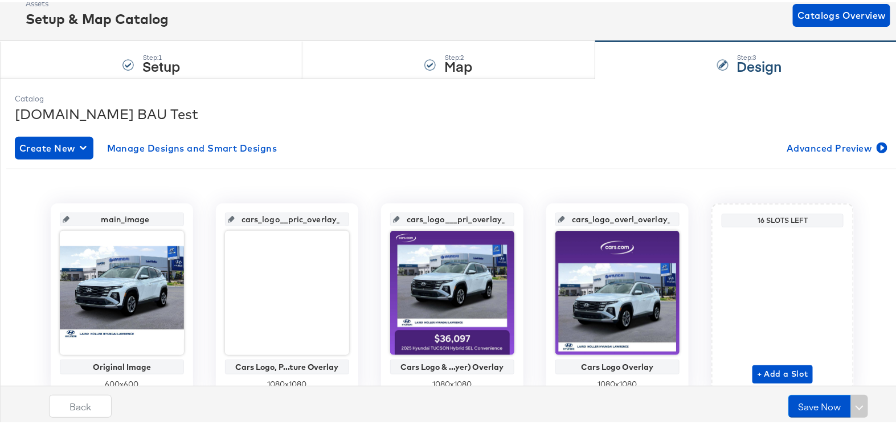
scroll to position [103, 0]
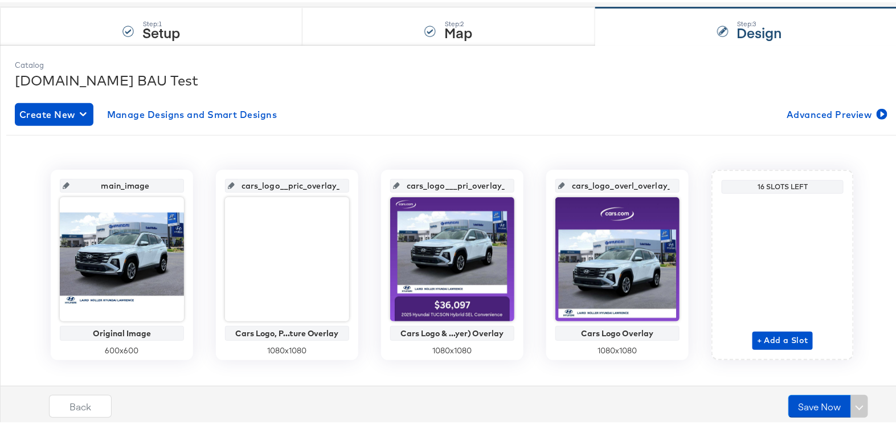
click at [564, 97] on div "Create New Manage Designs and Smart Designs Advanced Preview main_image Origina…" at bounding box center [452, 238] width 875 height 292
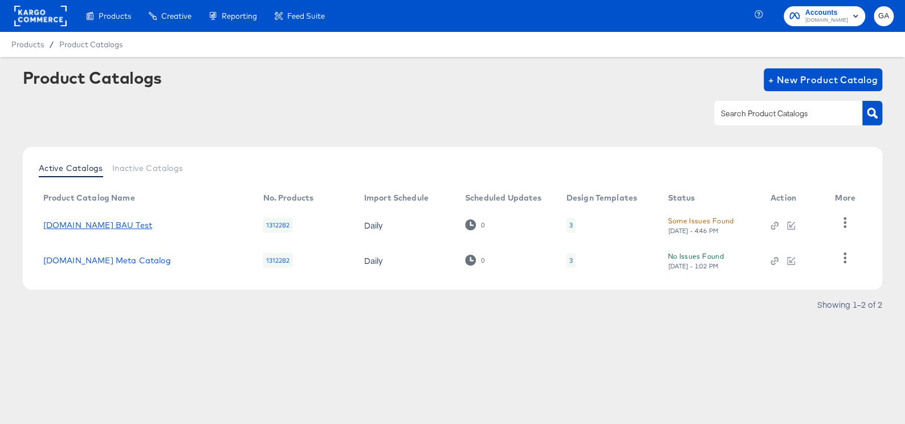
click at [84, 222] on link "[DOMAIN_NAME] BAU Test" at bounding box center [97, 225] width 109 height 9
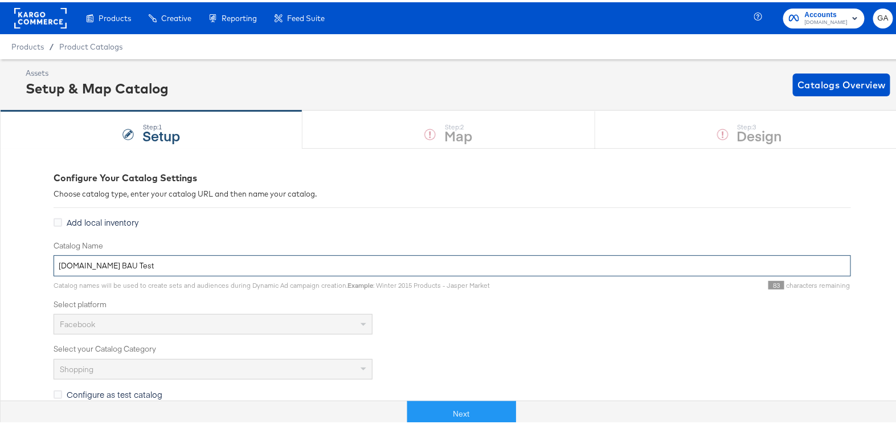
drag, startPoint x: 137, startPoint y: 263, endPoint x: 36, endPoint y: 268, distance: 101.0
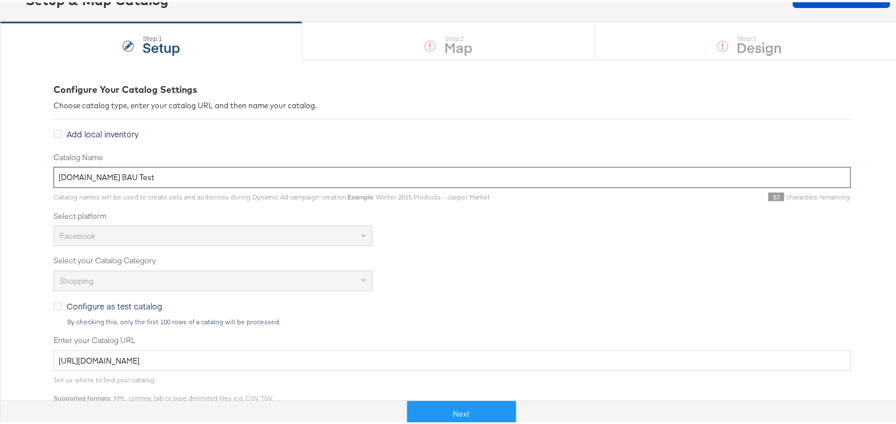
scroll to position [51, 0]
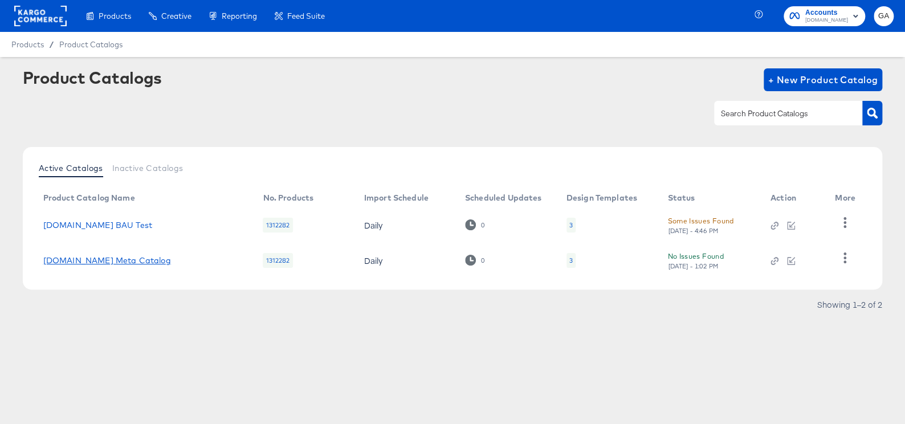
click at [109, 256] on link "[DOMAIN_NAME] Meta Catalog" at bounding box center [107, 260] width 128 height 9
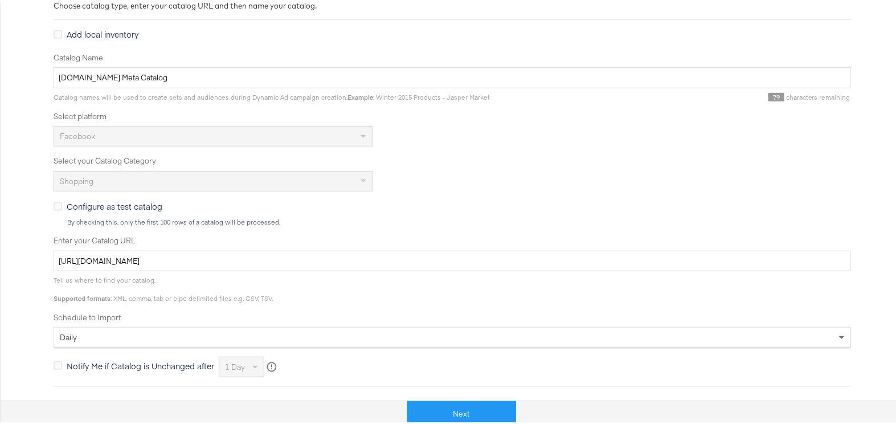
scroll to position [207, 0]
